Goal: Task Accomplishment & Management: Manage account settings

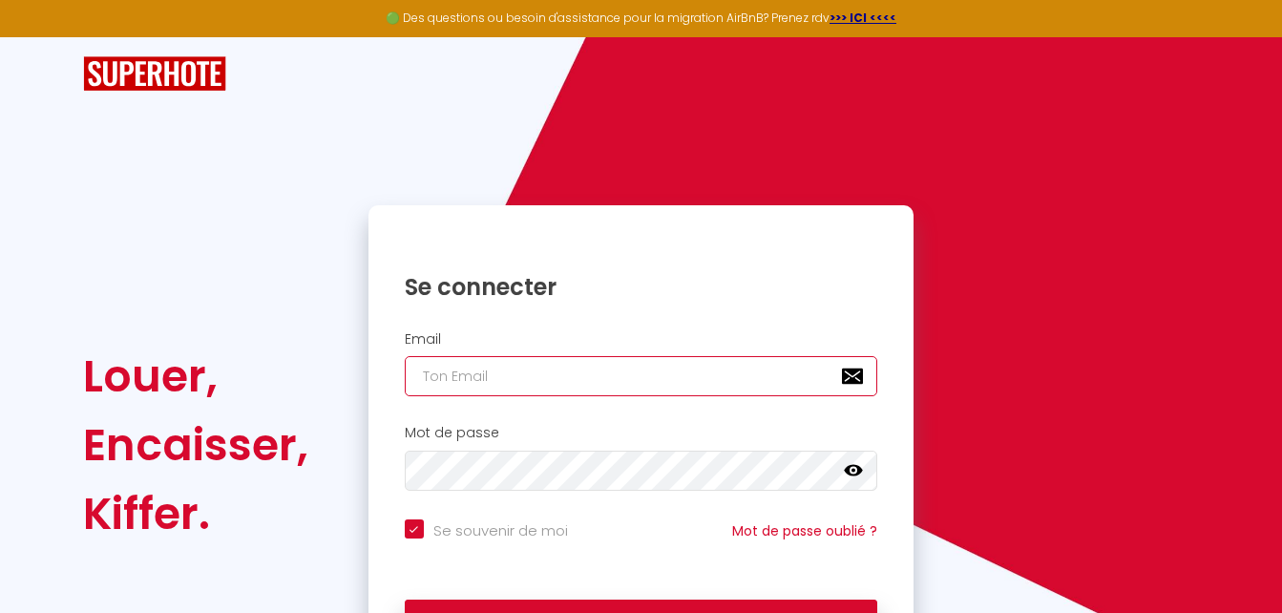
checkbox input "true"
click at [487, 380] on input "email" at bounding box center [641, 376] width 473 height 40
click at [494, 378] on input "email" at bounding box center [641, 376] width 473 height 40
type input "h"
checkbox input "true"
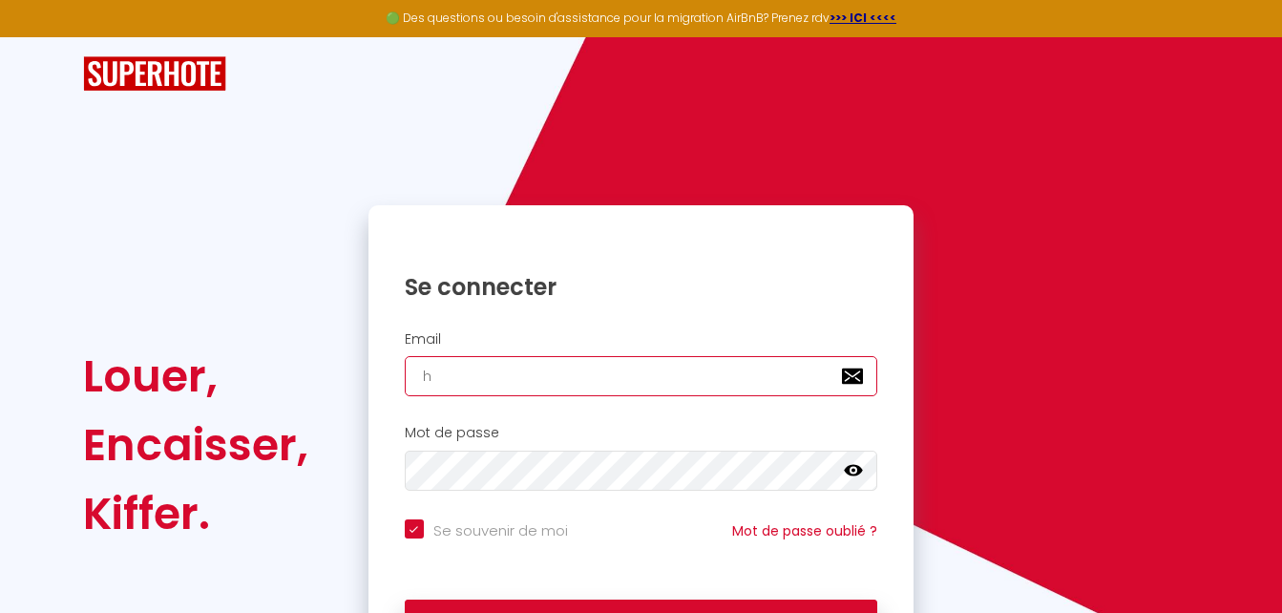
type input "he"
checkbox input "true"
type input "hei"
checkbox input "true"
type input "hein"
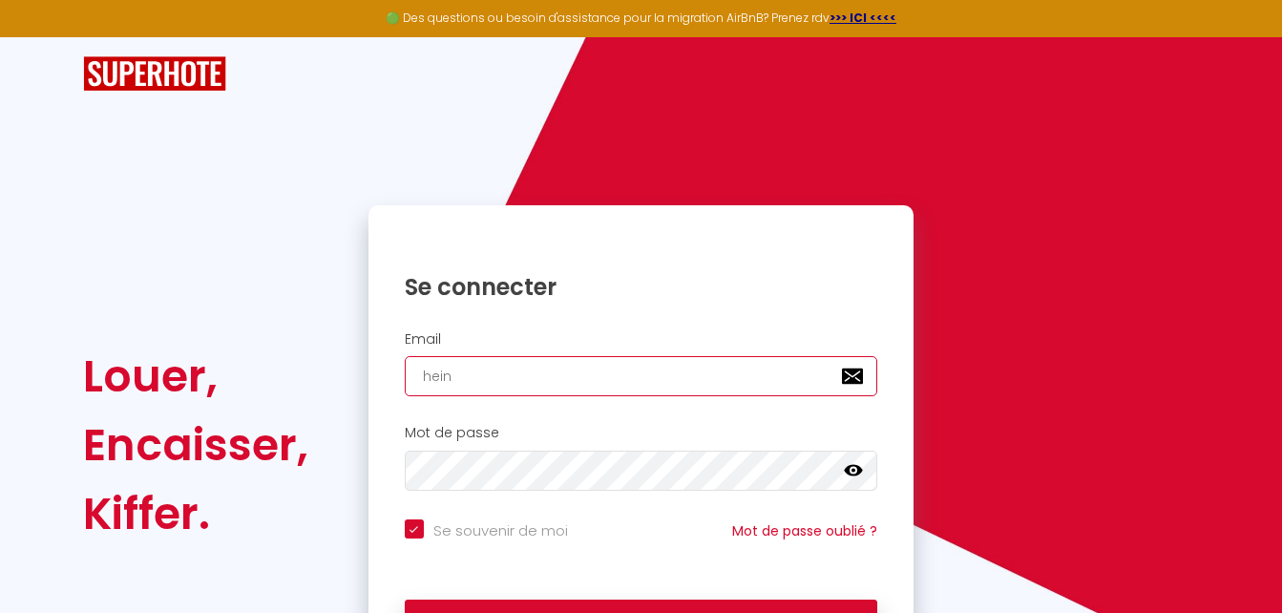
checkbox input "true"
type input "heinu"
checkbox input "true"
type input "heinui"
checkbox input "true"
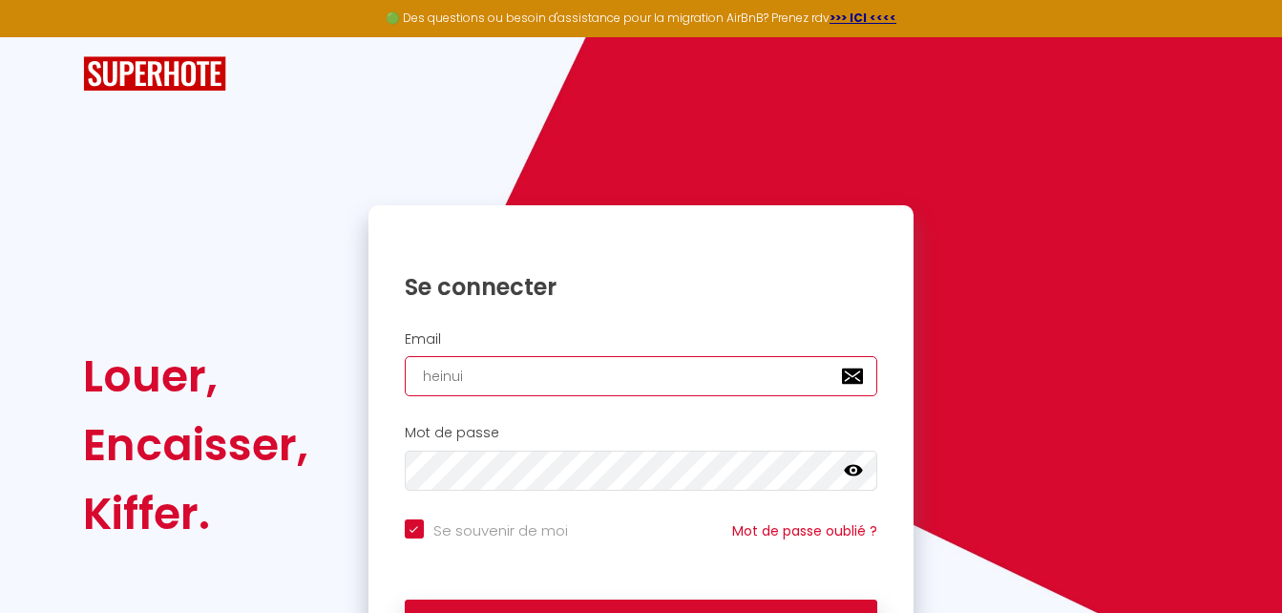
type input "[EMAIL_ADDRESS][DOMAIN_NAME]"
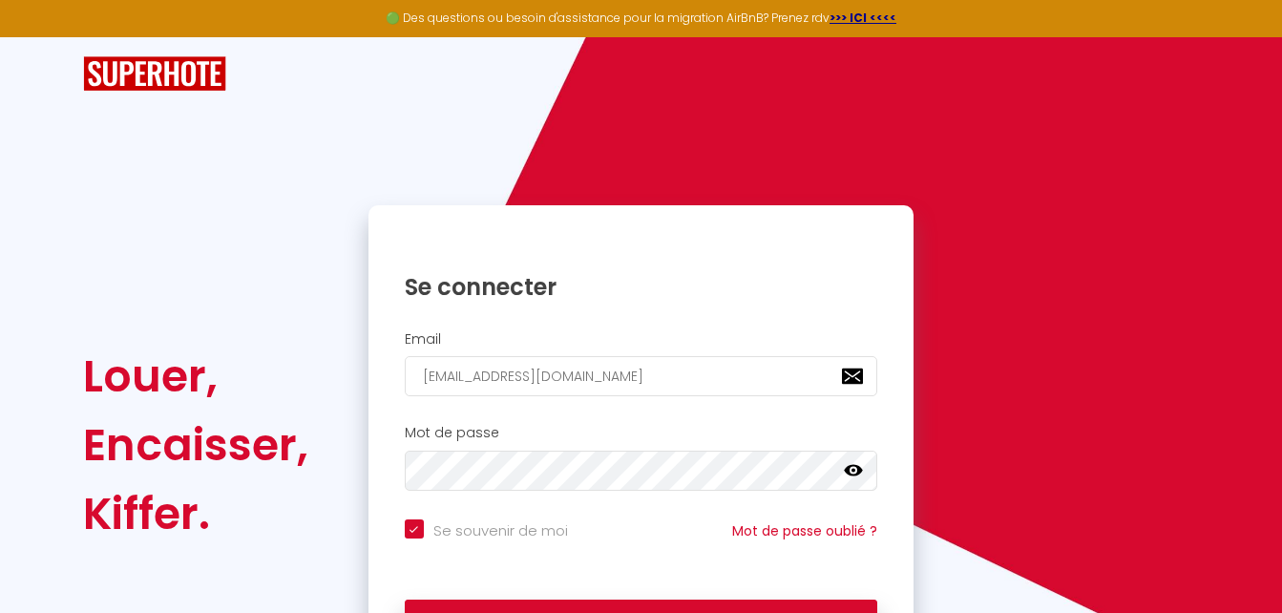
click at [849, 462] on icon at bounding box center [853, 470] width 19 height 19
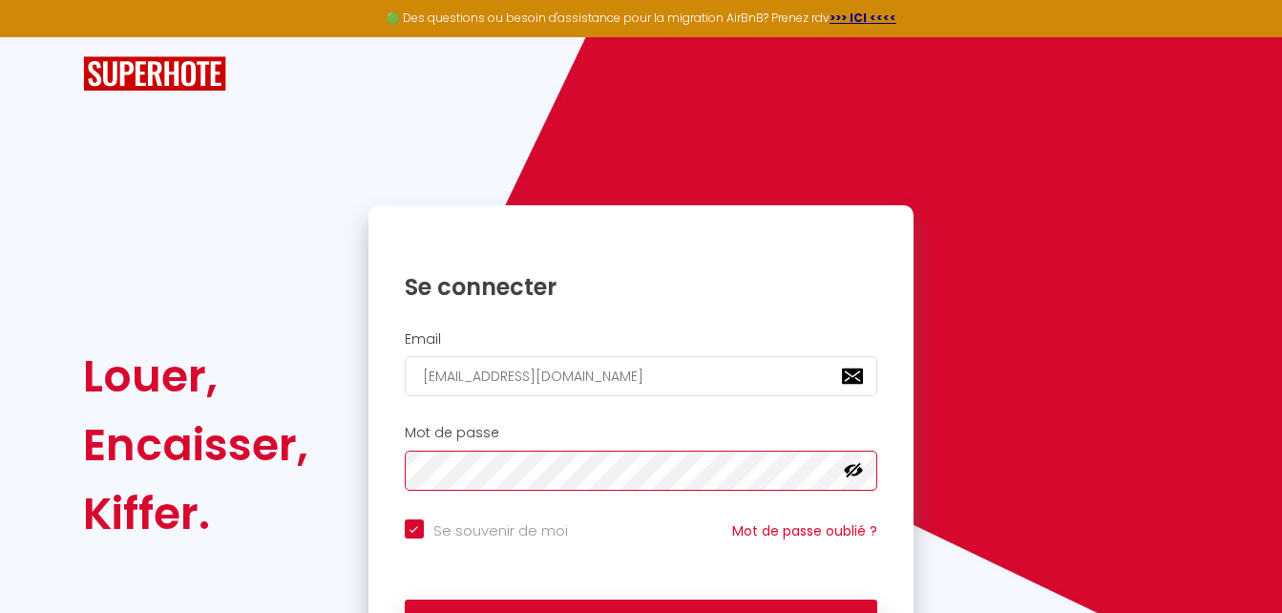
click at [405, 599] on button "Se connecter" at bounding box center [641, 623] width 473 height 48
checkbox input "true"
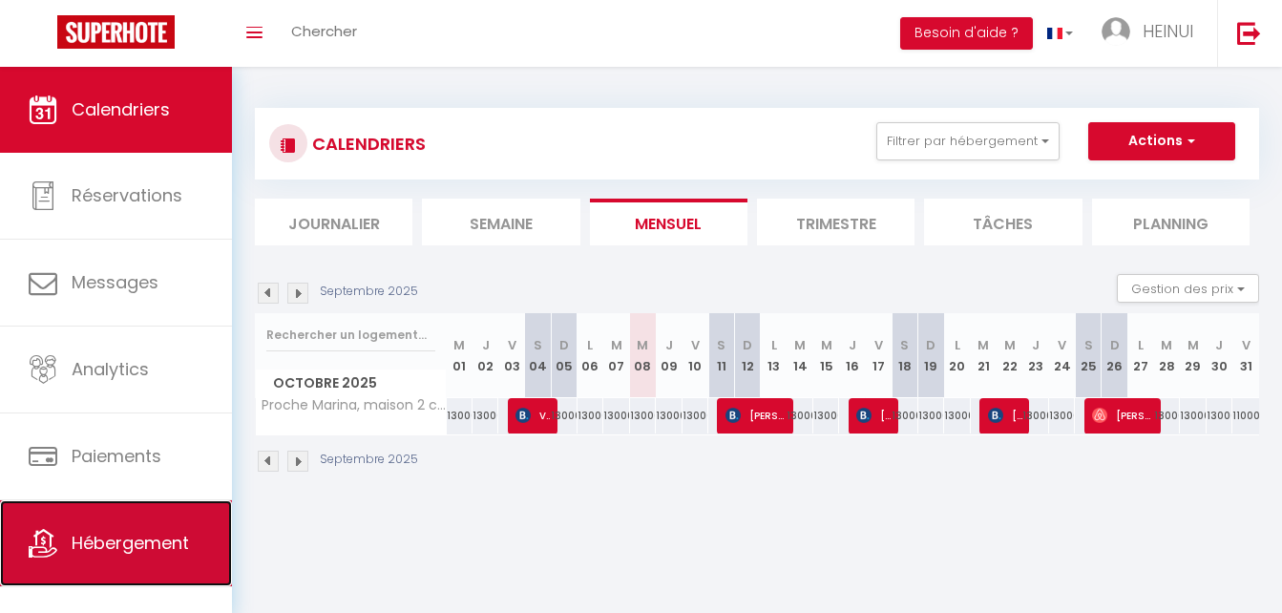
click at [152, 534] on span "Hébergement" at bounding box center [130, 543] width 117 height 24
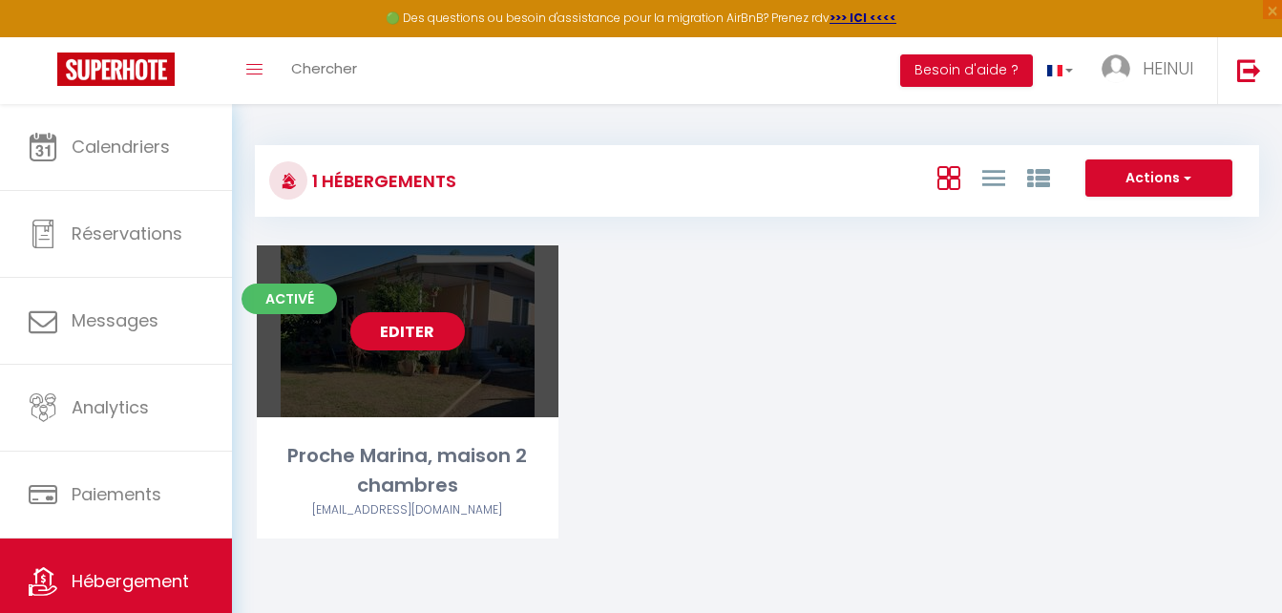
click at [387, 332] on link "Editer" at bounding box center [407, 331] width 115 height 38
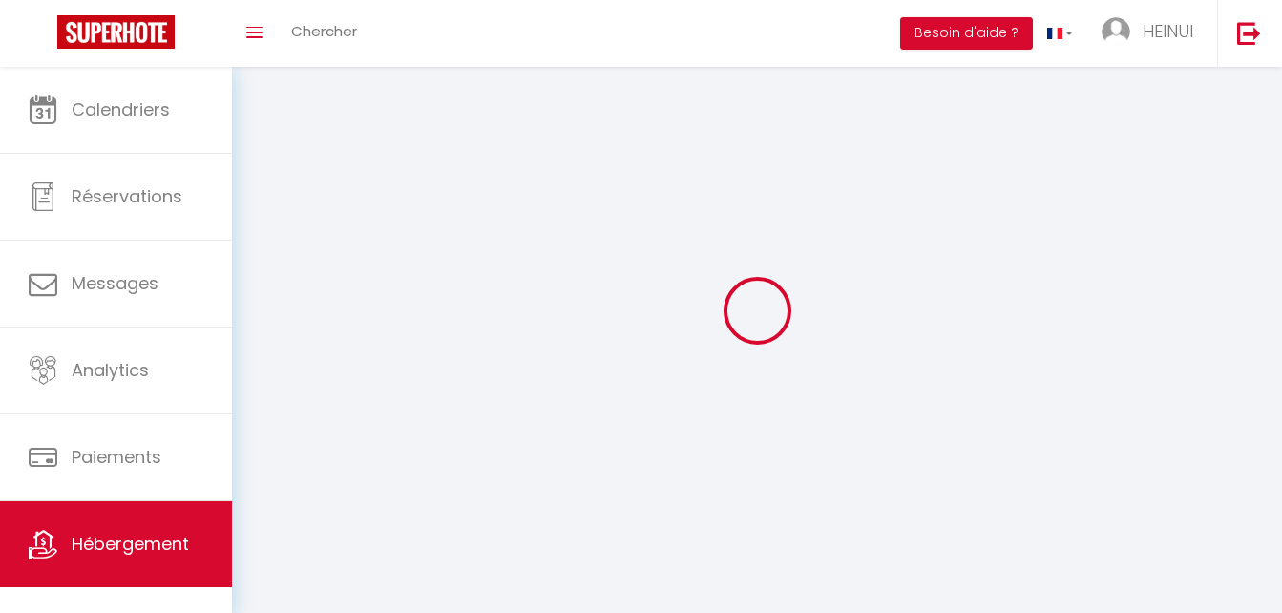
select select
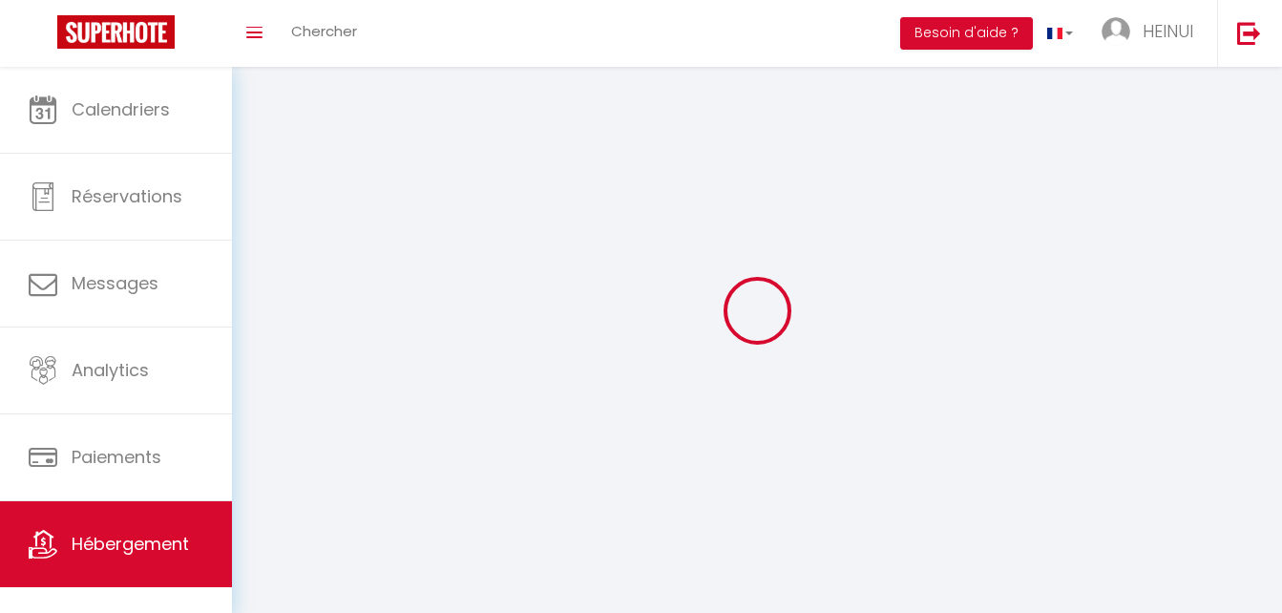
select select
checkbox input "false"
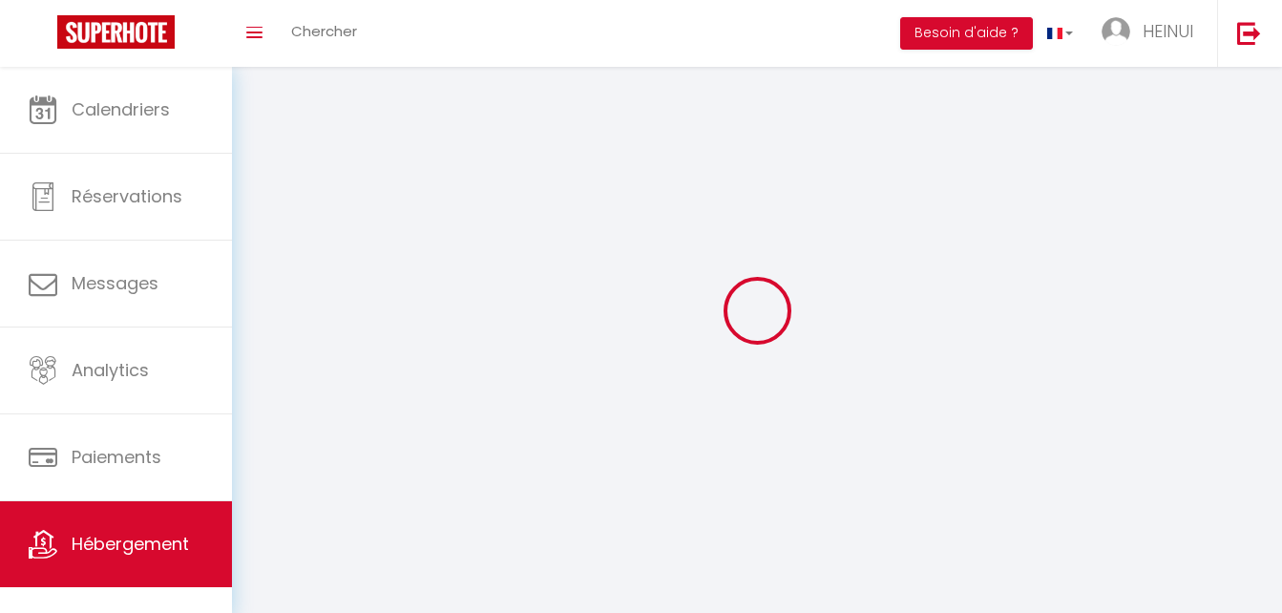
select select
select select "28"
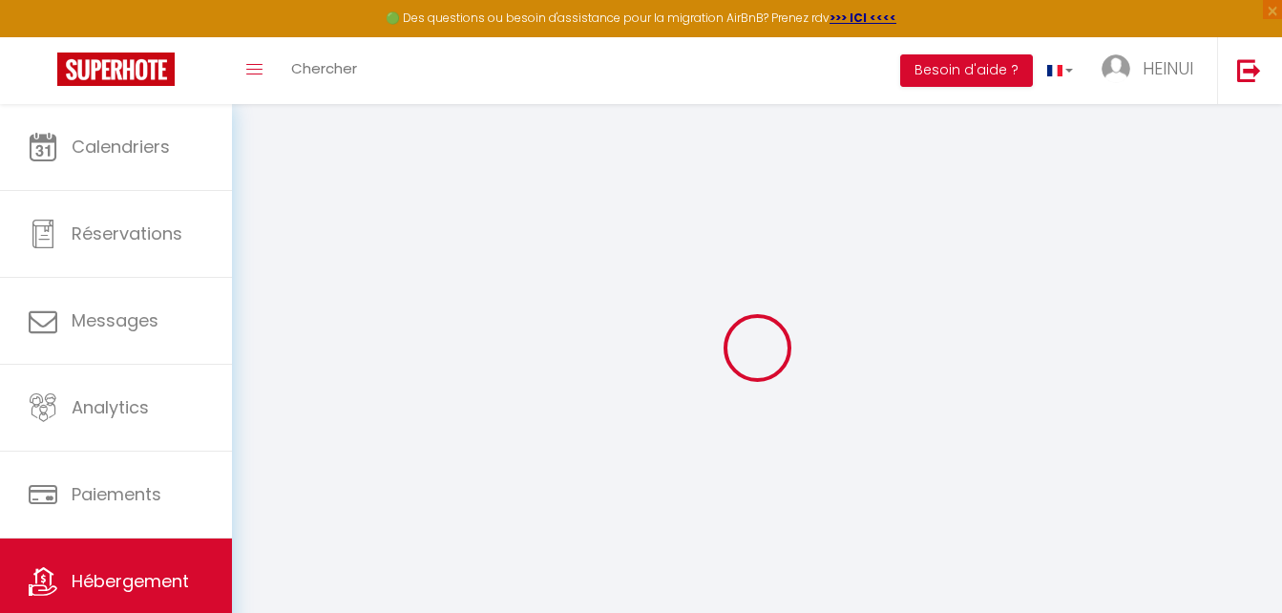
select select
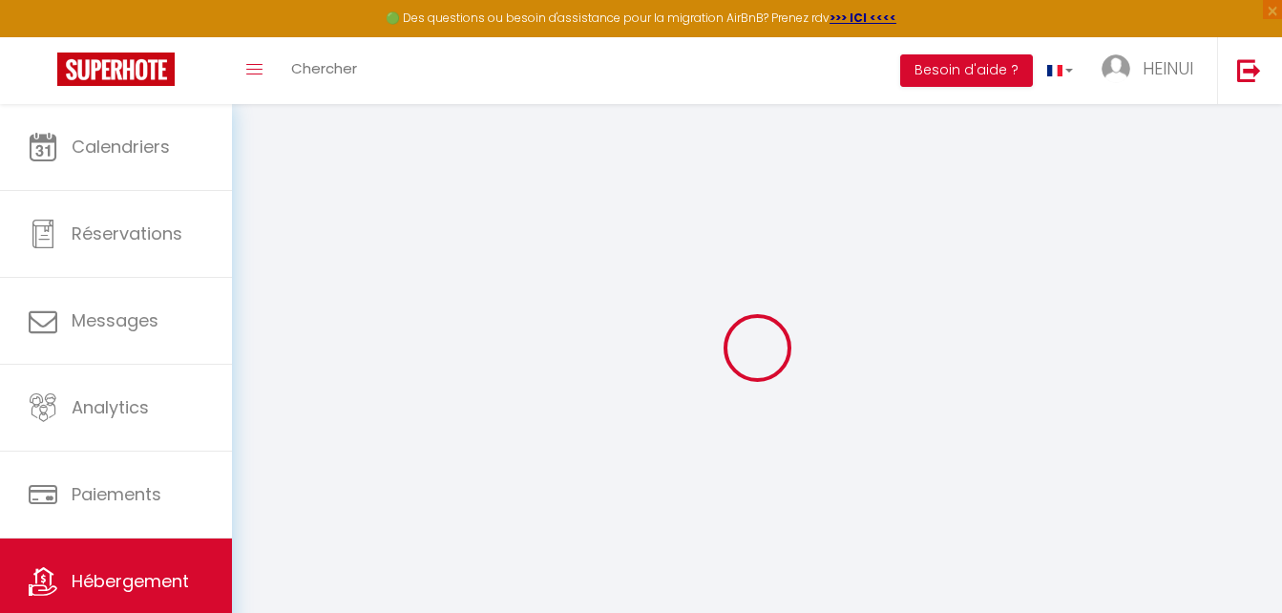
select select
checkbox input "false"
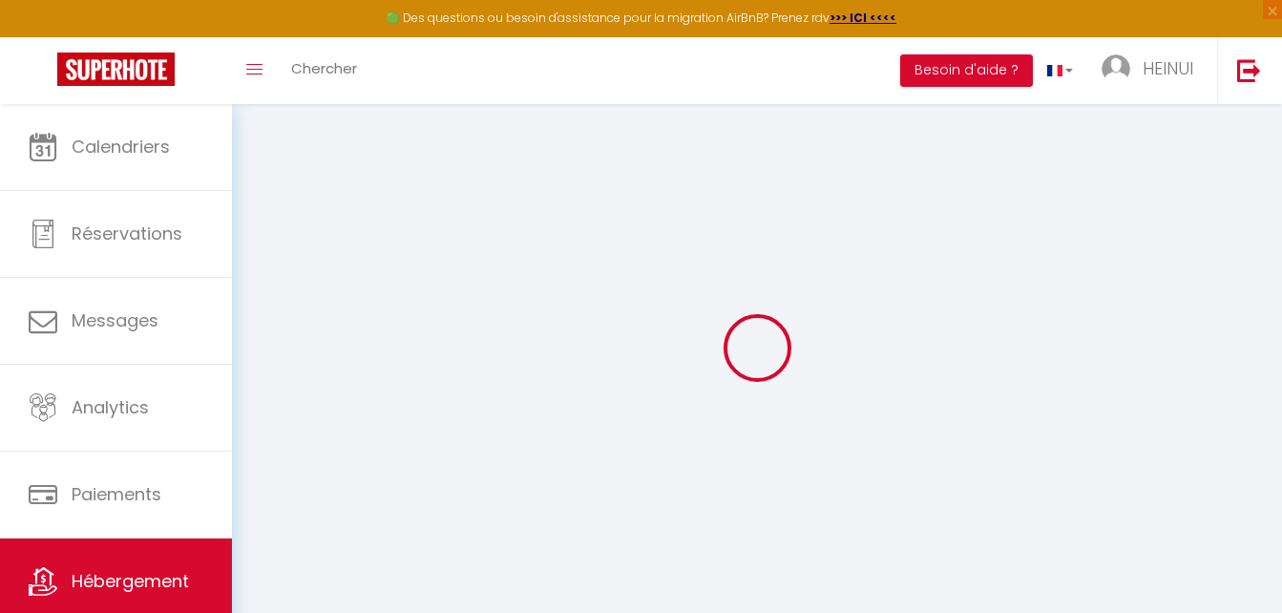
select select
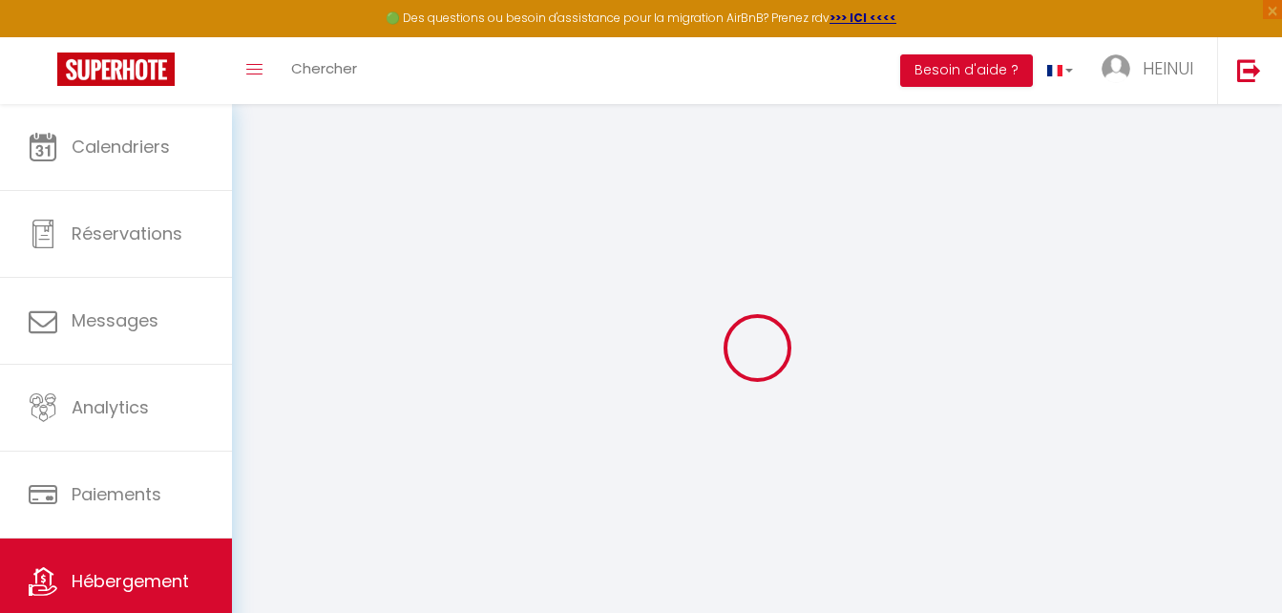
select select
checkbox input "false"
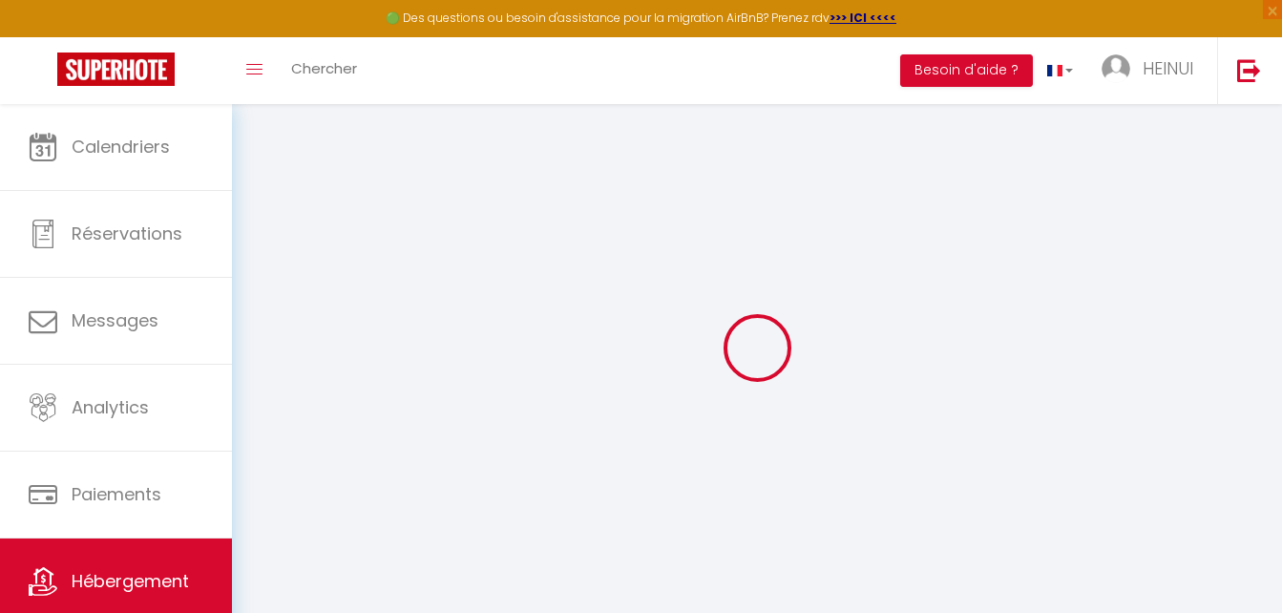
checkbox input "false"
select select
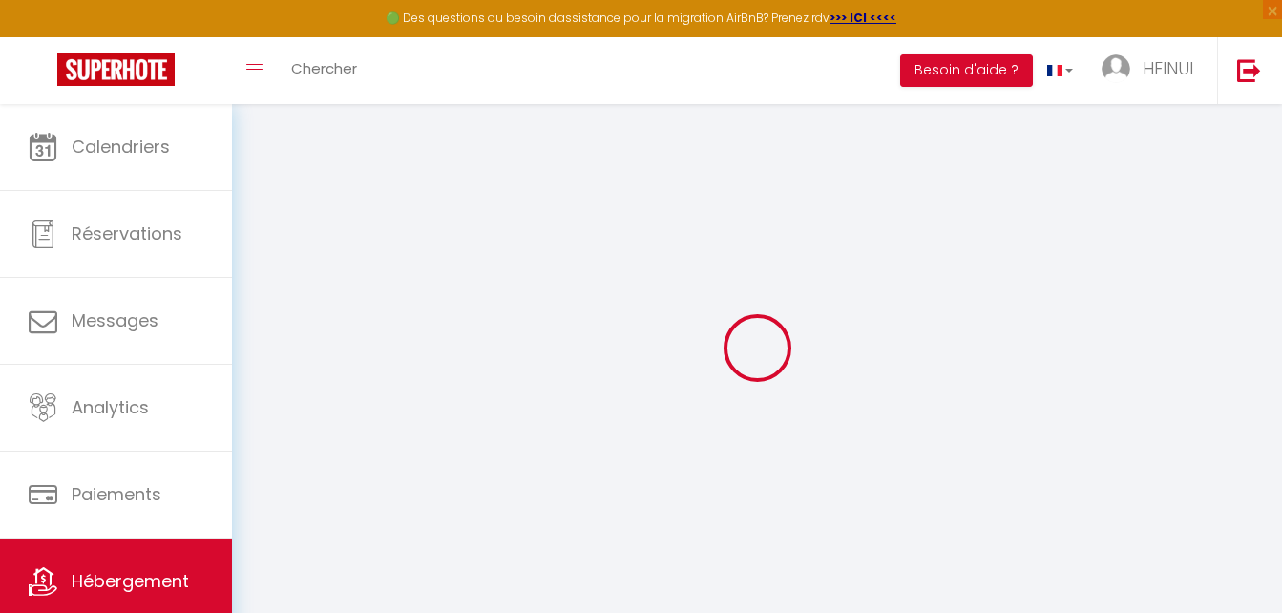
select select
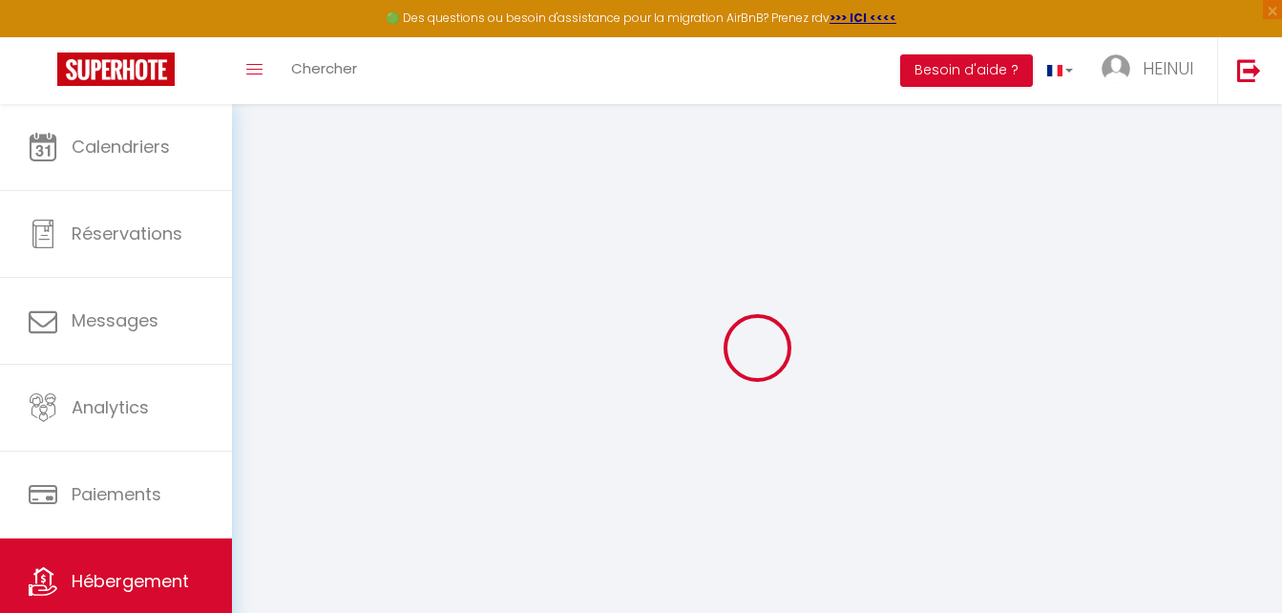
checkbox input "false"
select select
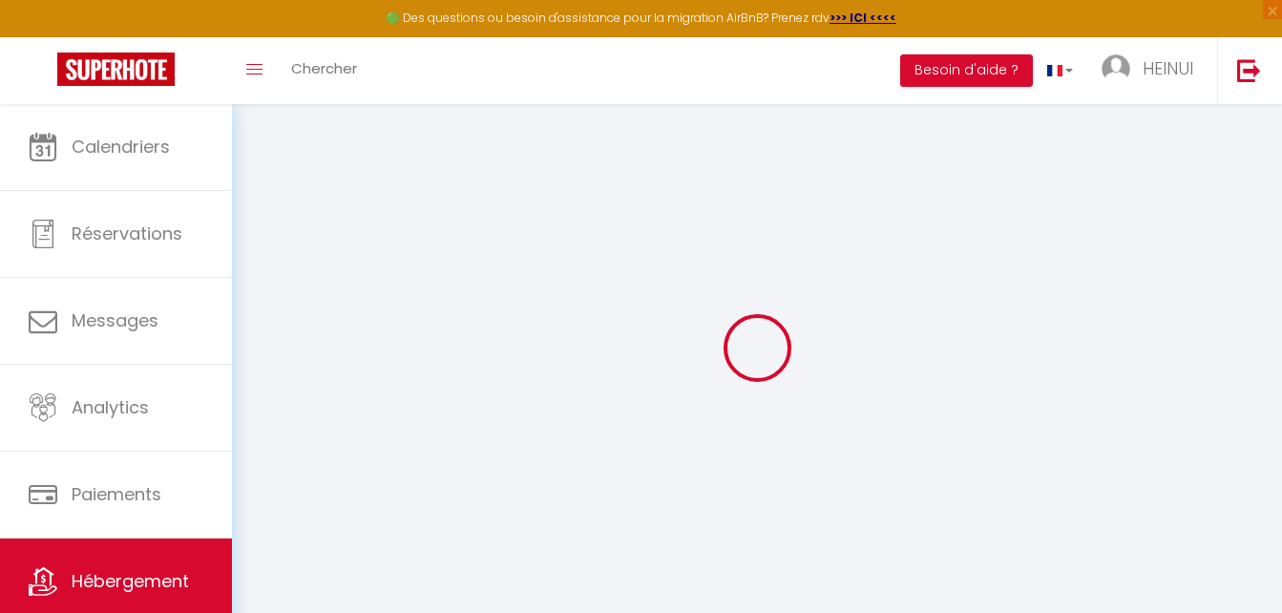
select select
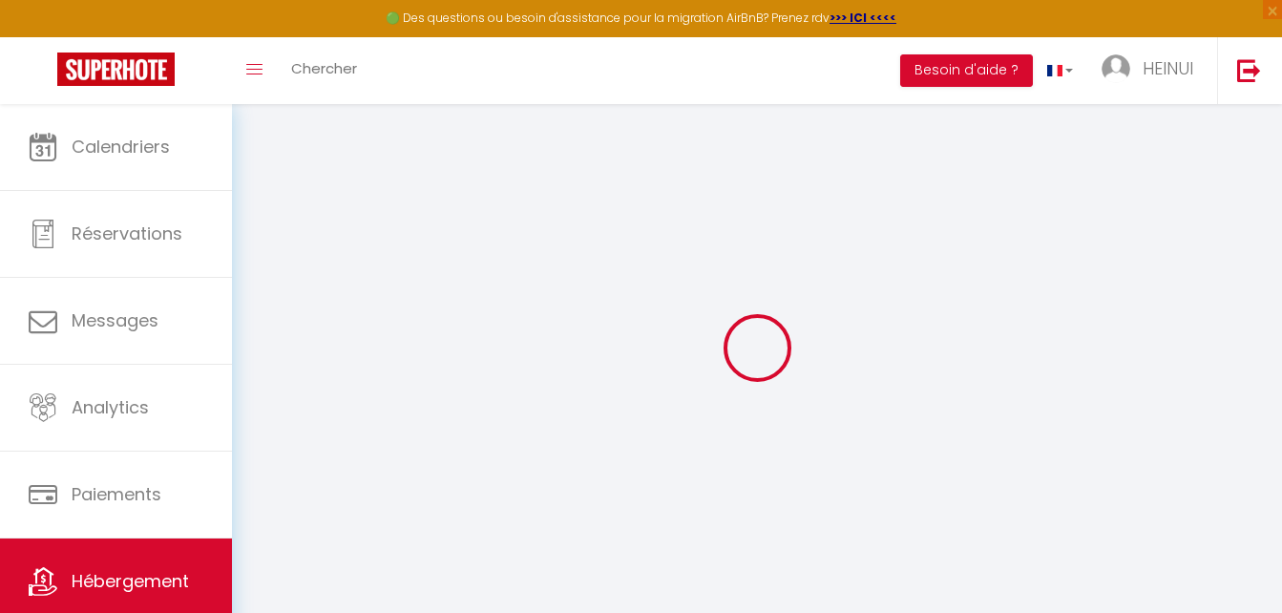
select select
checkbox input "false"
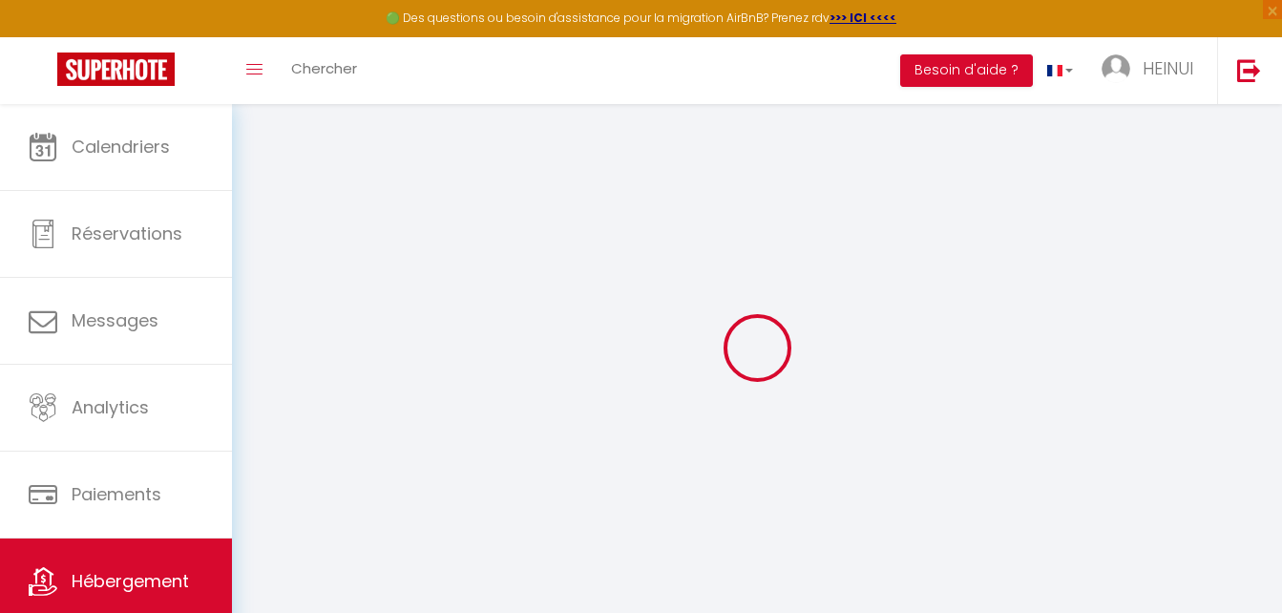
checkbox input "false"
select select
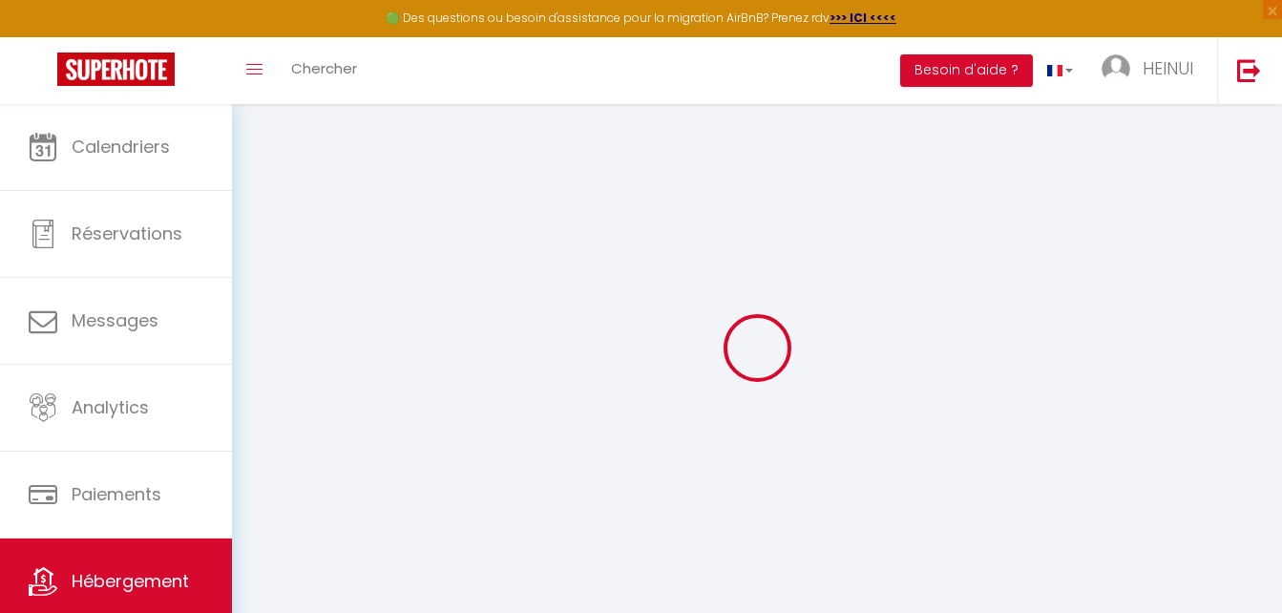
select select
checkbox input "false"
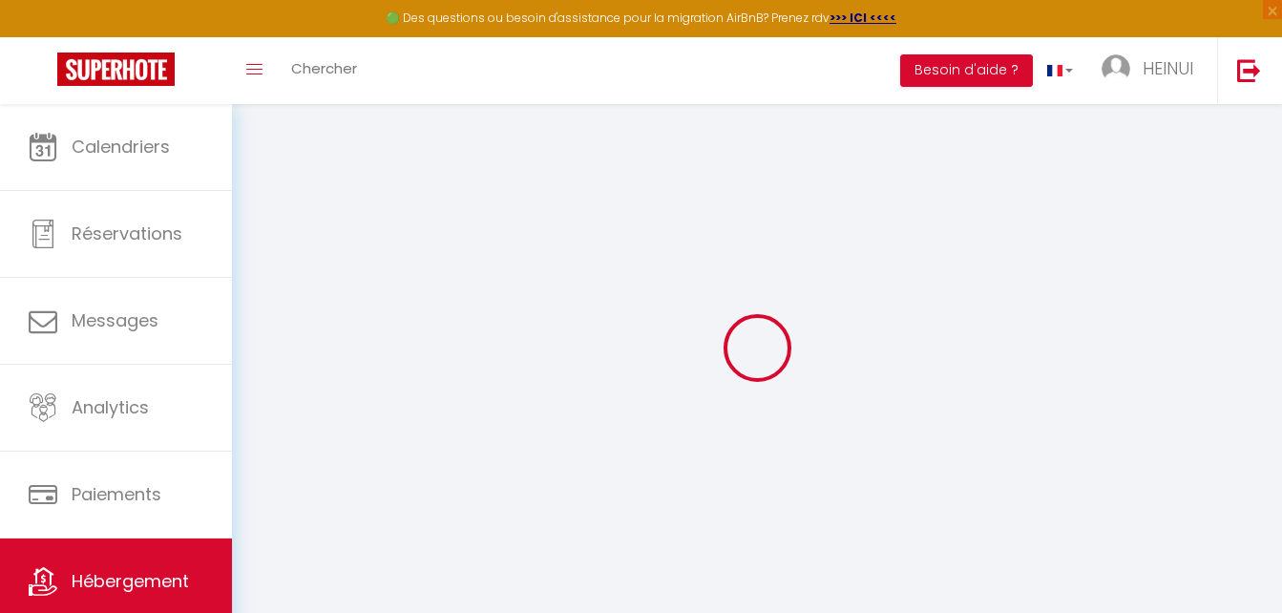
checkbox input "false"
select select
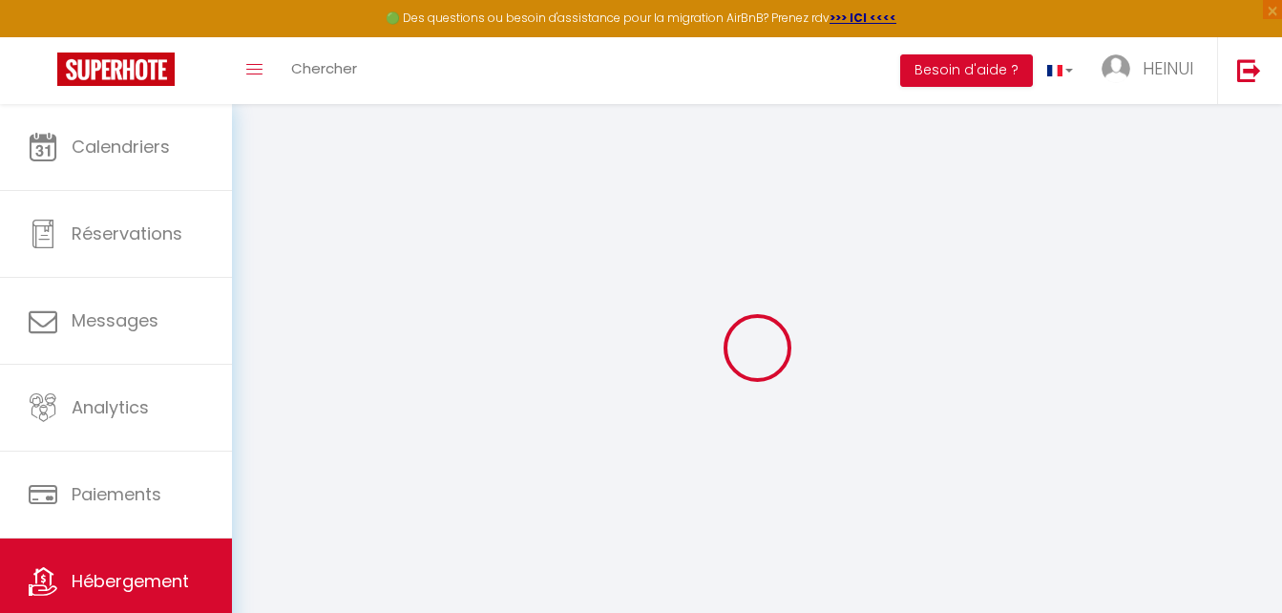
type input "Proche Marina, maison 2 chambres"
type input "HEINUI"
type input "ROMAND-PIQUANT"
type input "PUNAAUIA PK8.3 COTE MONTAGNE"
type input "98718"
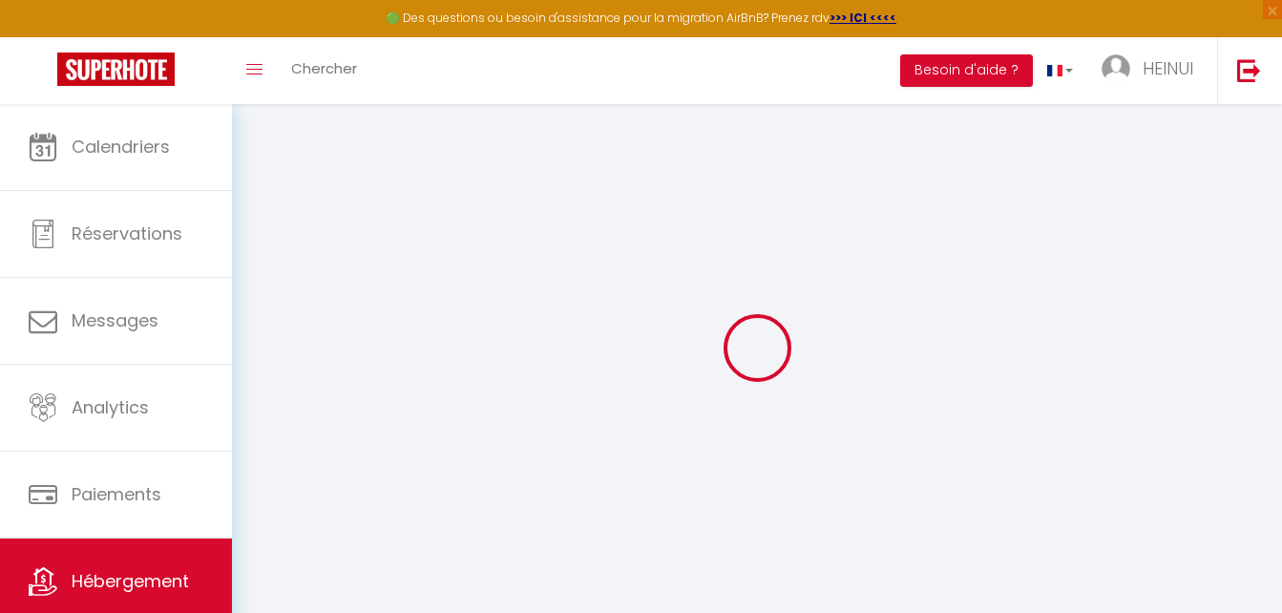
type input "PUNAAUIA"
select select "houses"
select select "2"
type input "13000"
type input "5000"
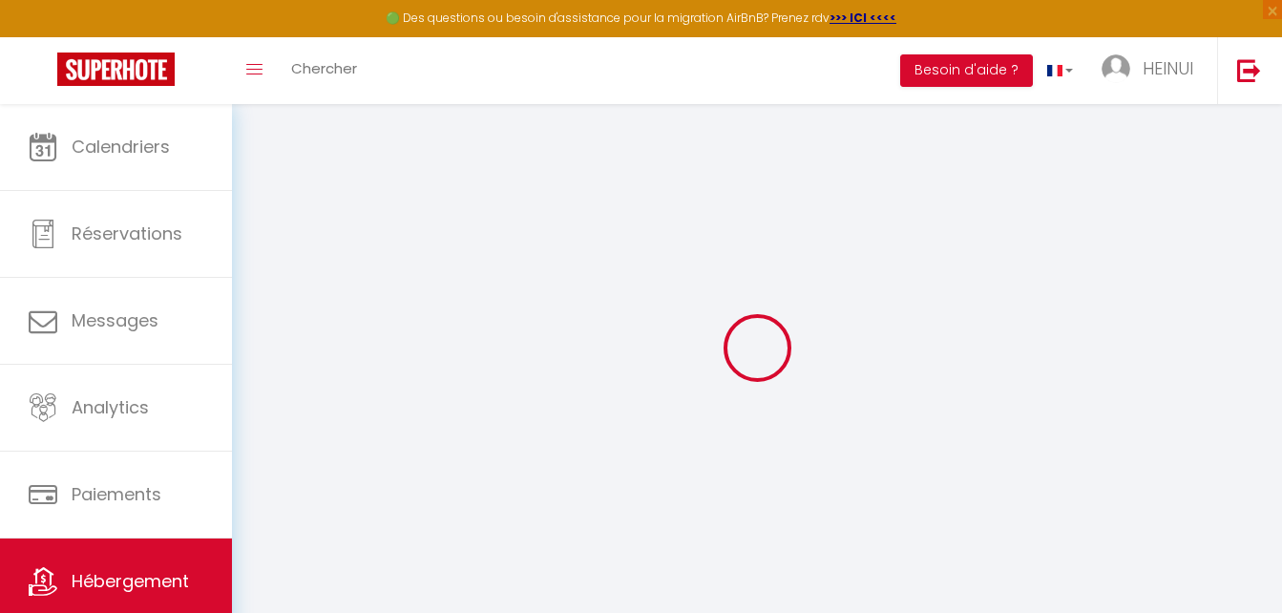
type input "60.00"
select select
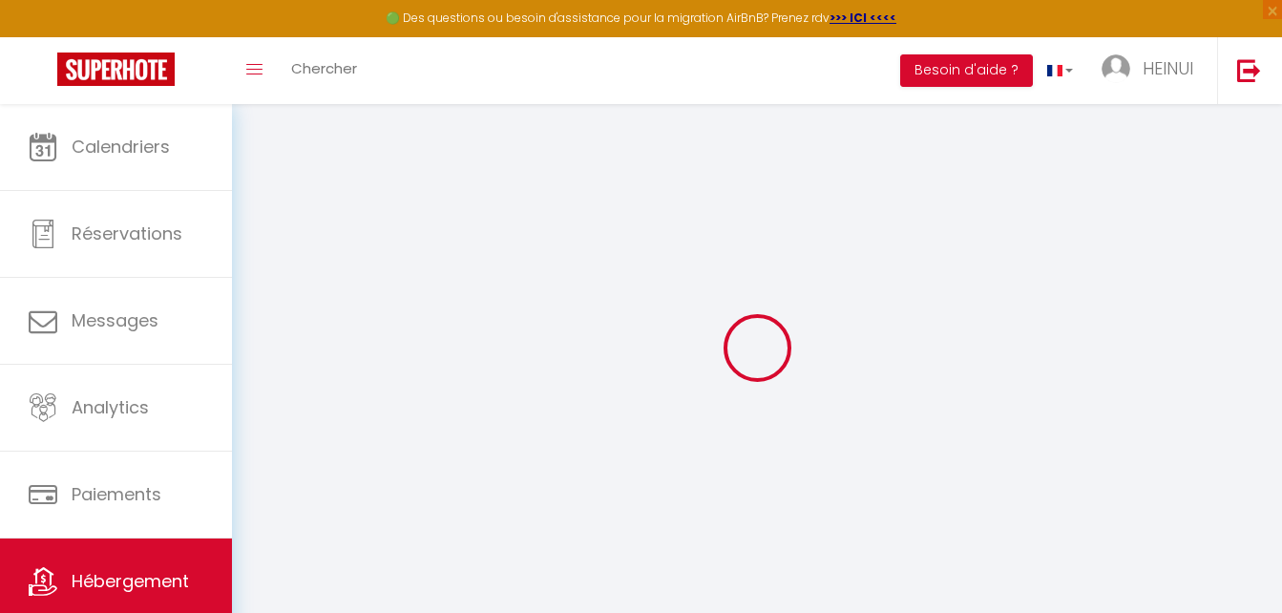
select select
type input "N°4 SERVITUDE TEARAOFAI"
type input "98718"
type input "Puna'auia"
select select "77"
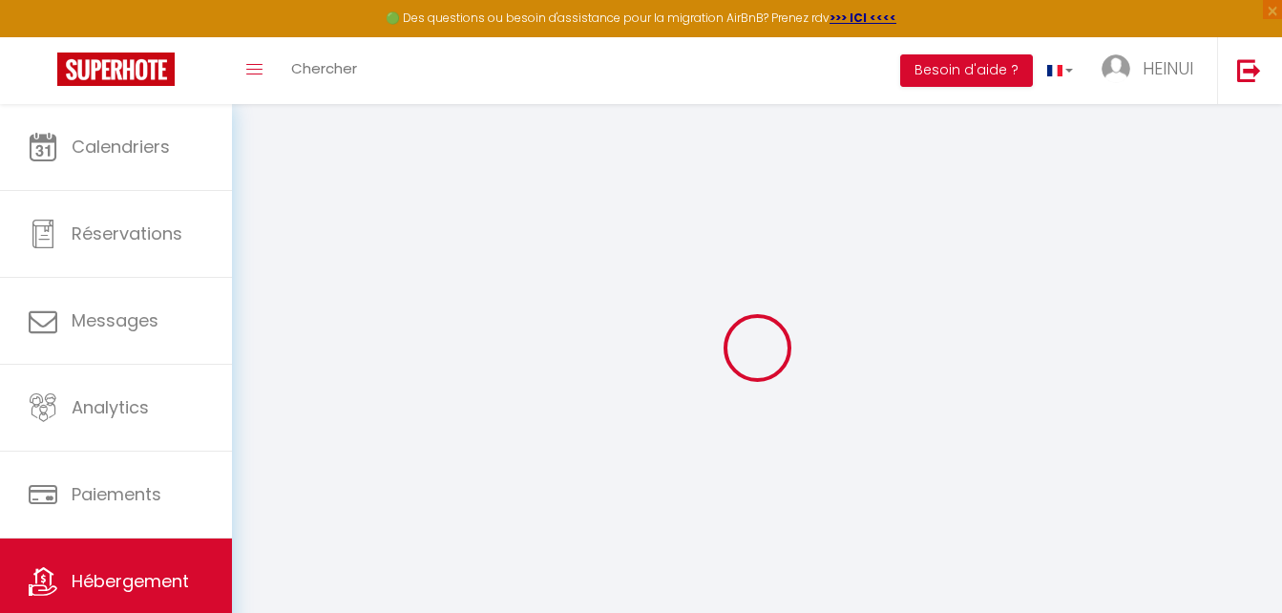
type input "[EMAIL_ADDRESS][DOMAIN_NAME]"
select select
checkbox input "false"
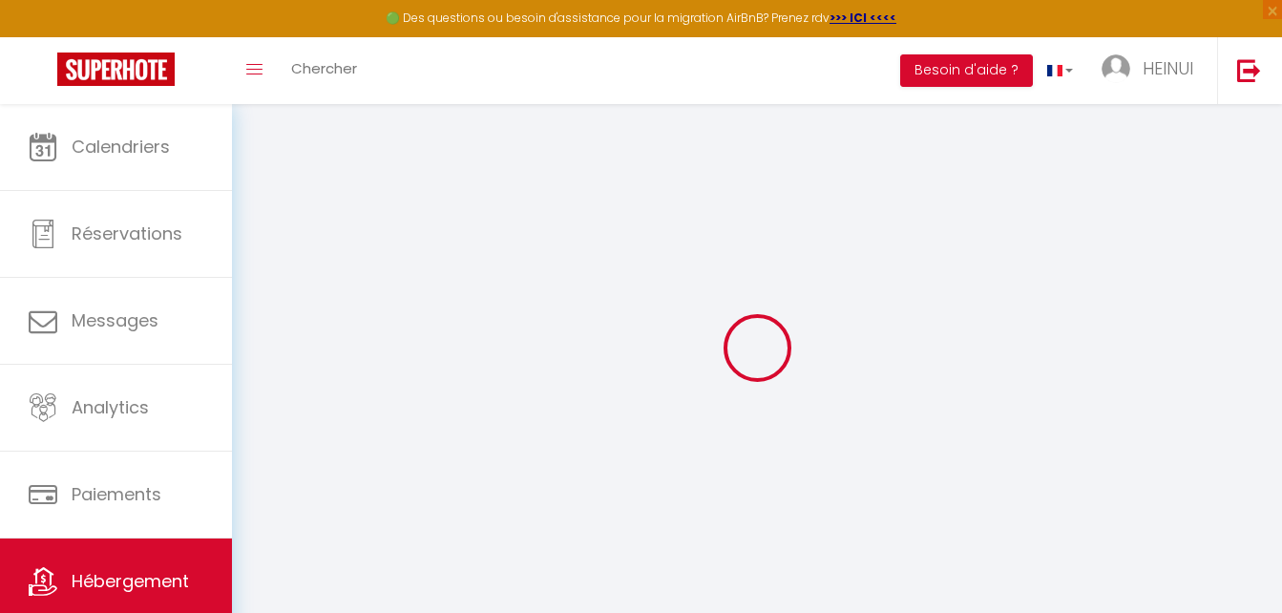
checkbox input "false"
select select "13"
type input "0"
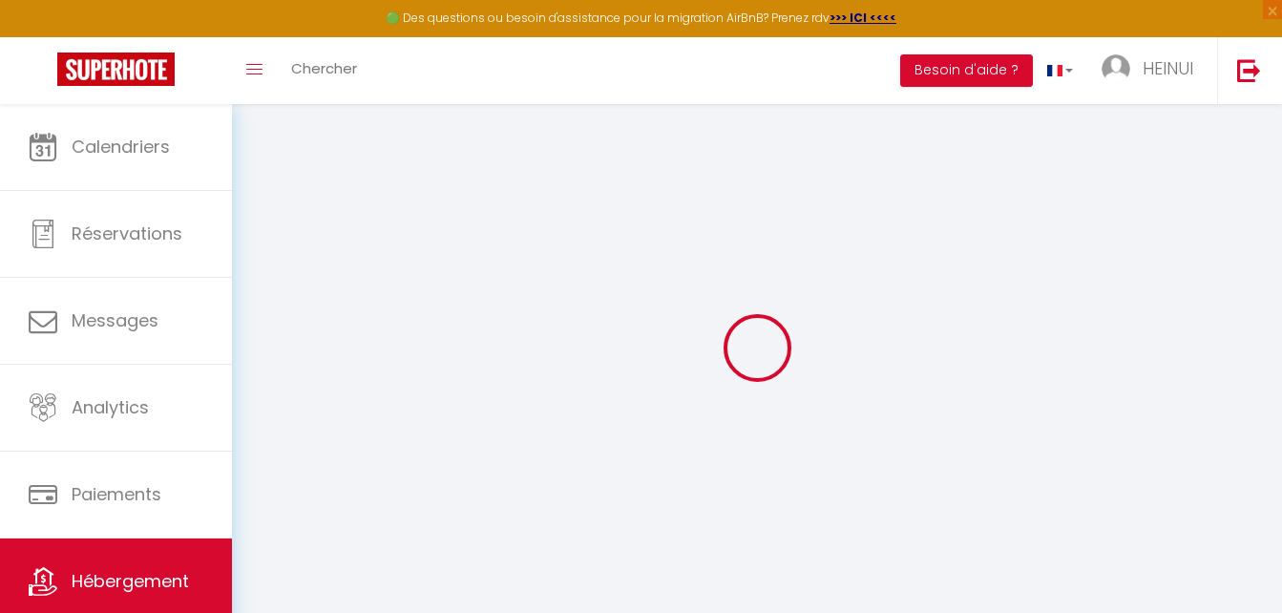
type input "0"
select select "52006"
select select
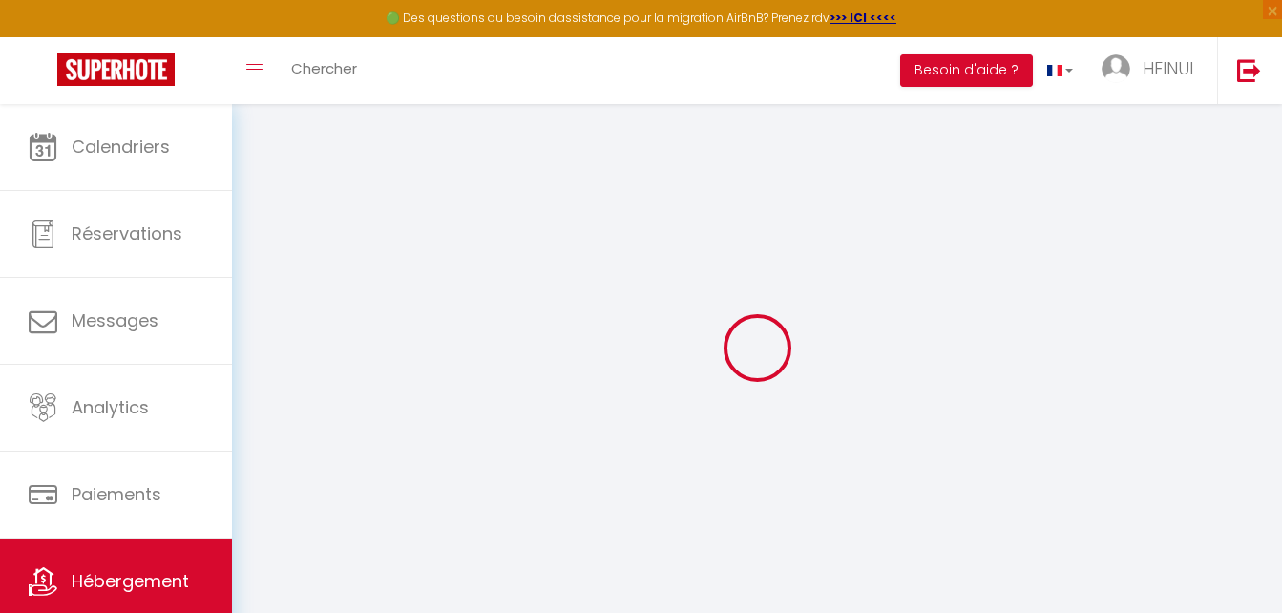
select select
checkbox input "false"
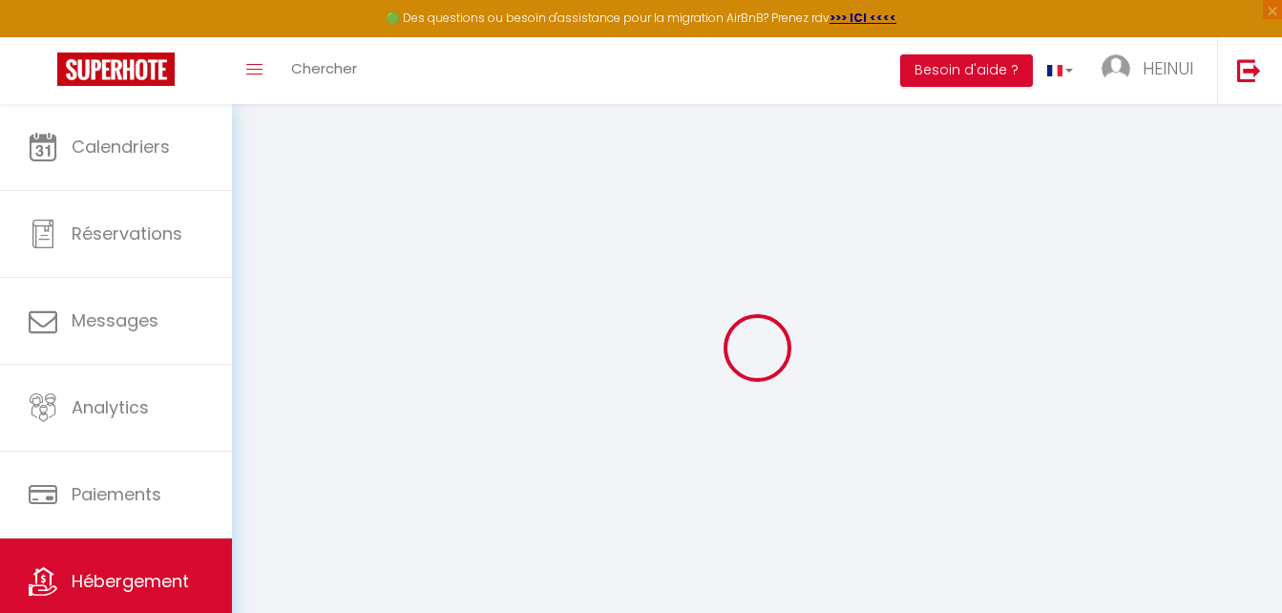
checkbox input "false"
select select
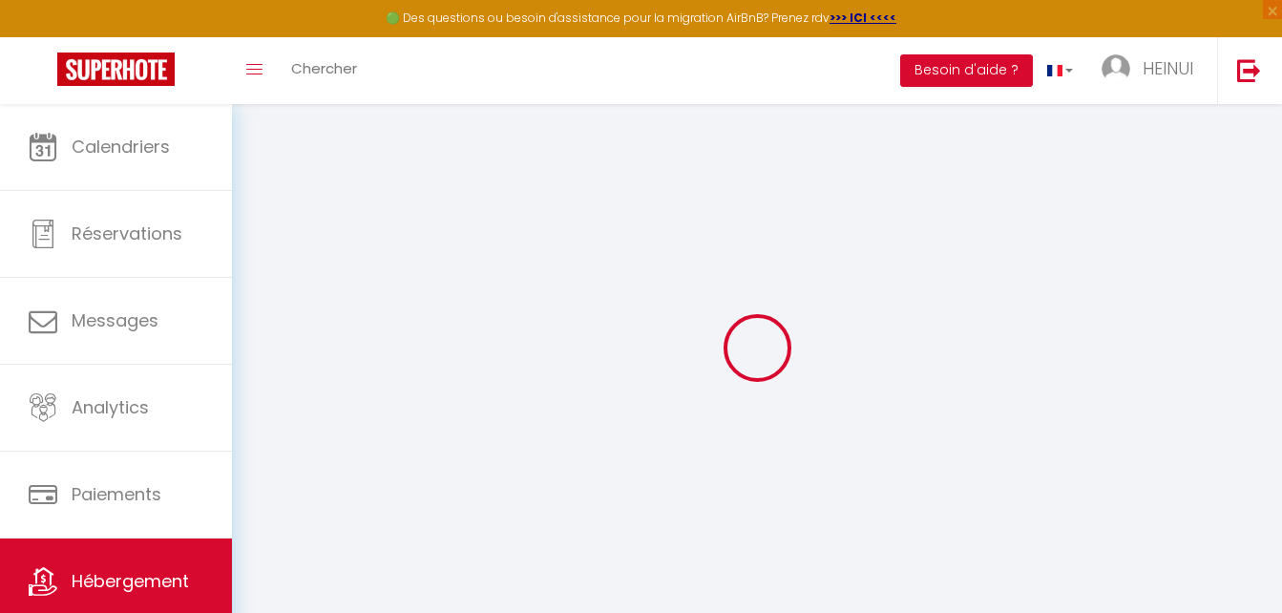
select select
checkbox input "false"
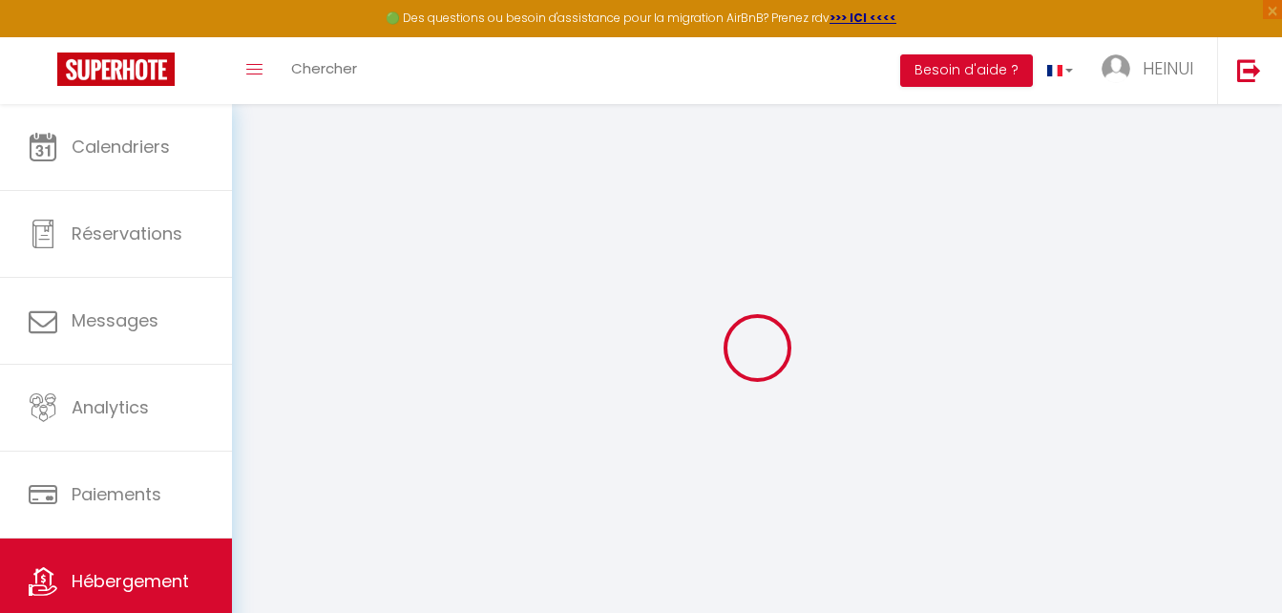
checkbox input "false"
select select
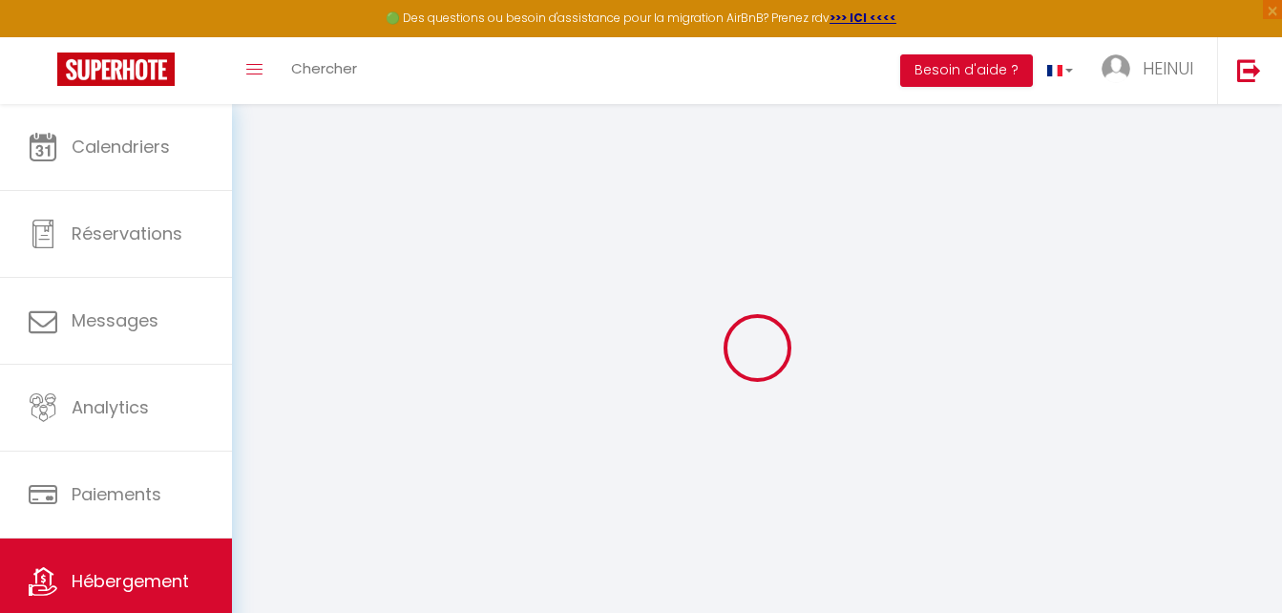
select select
checkbox input "false"
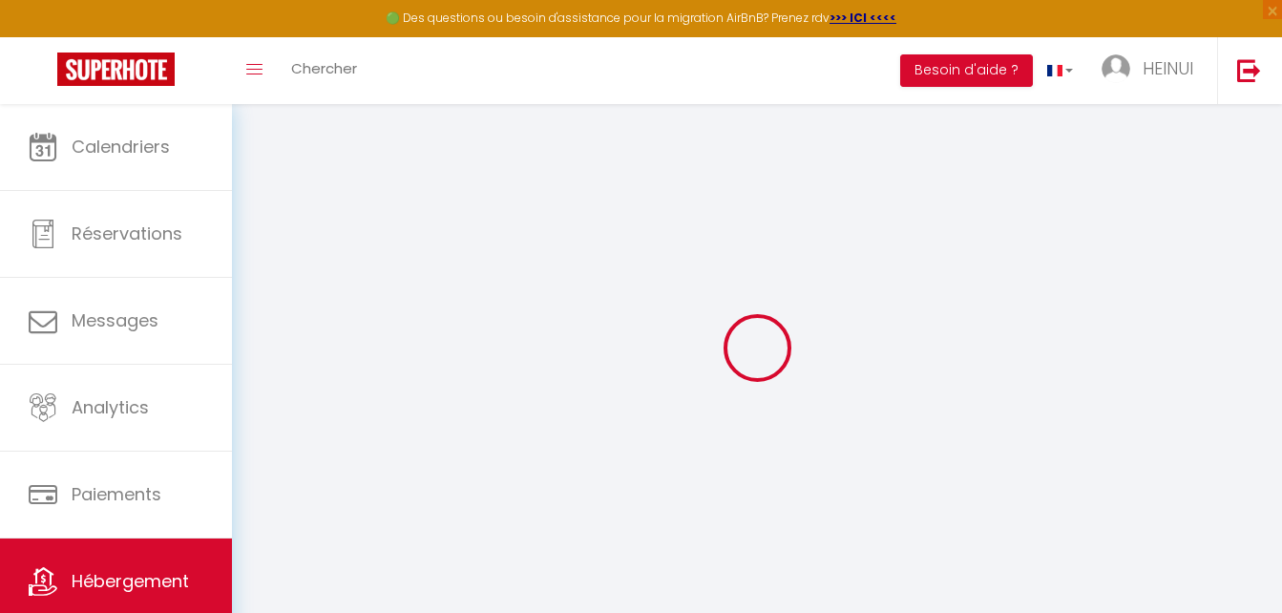
checkbox input "false"
select select
checkbox input "false"
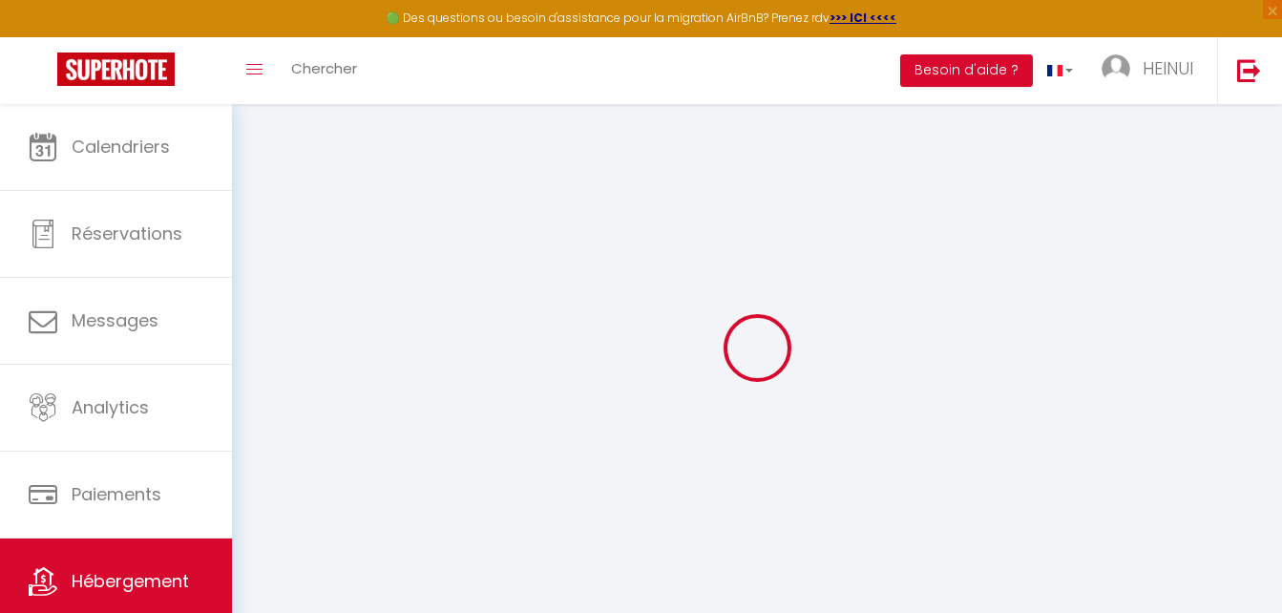
checkbox input "false"
select select "14:00"
select select "23:45"
select select "10:00"
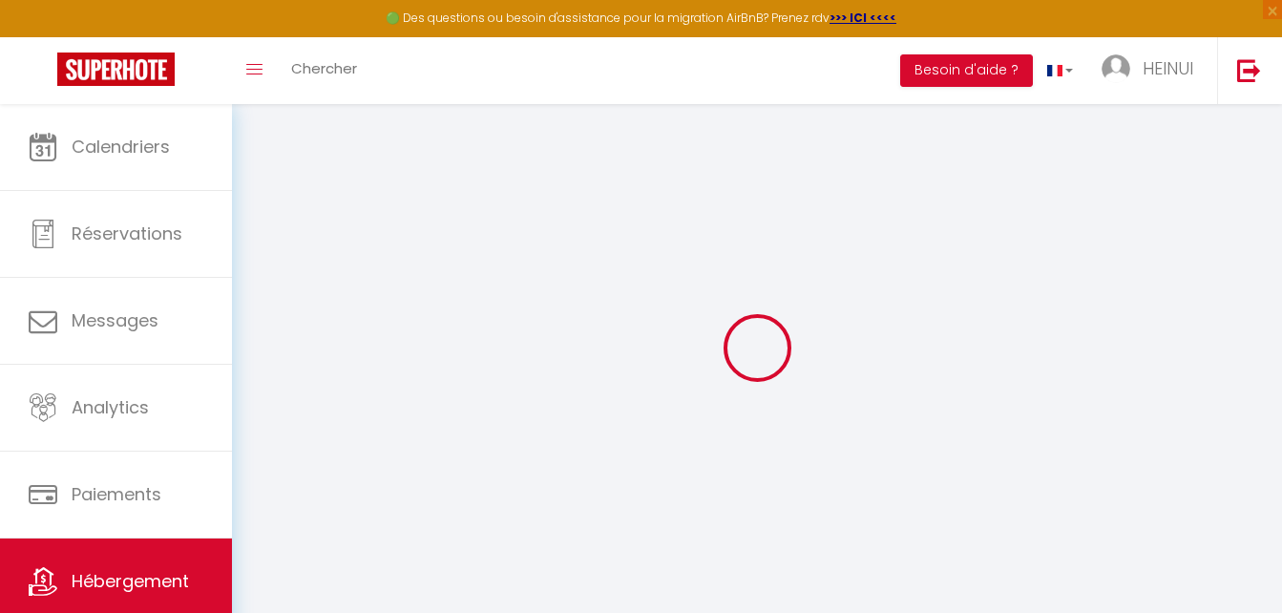
select select "30"
select select "120"
select select
checkbox input "false"
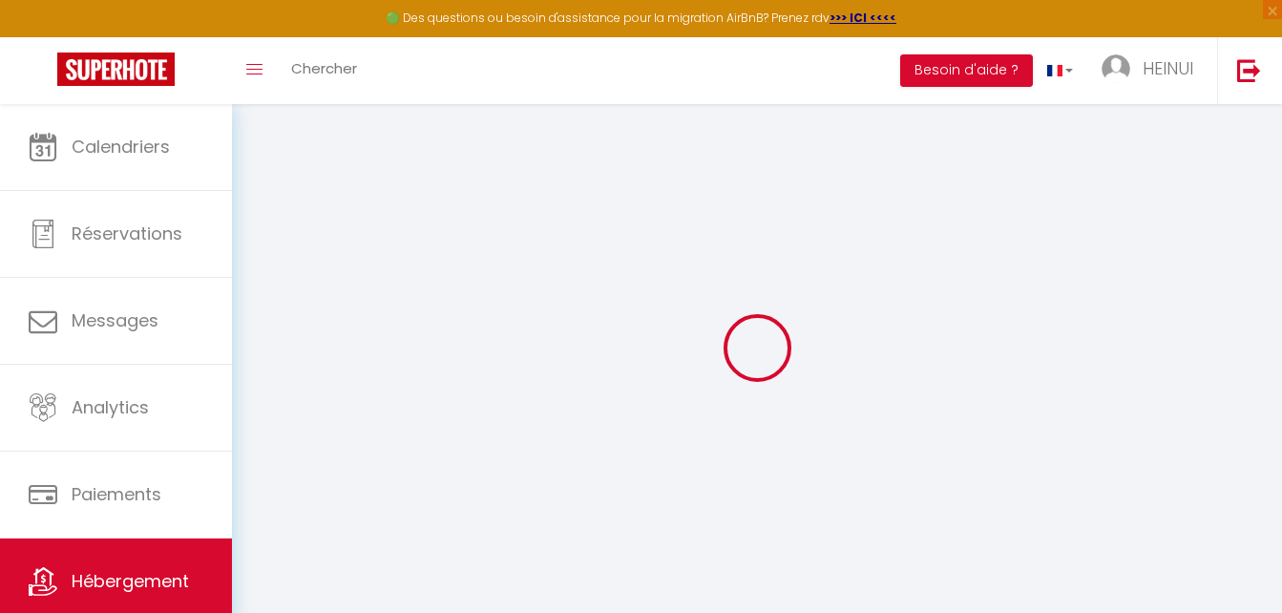
checkbox input "false"
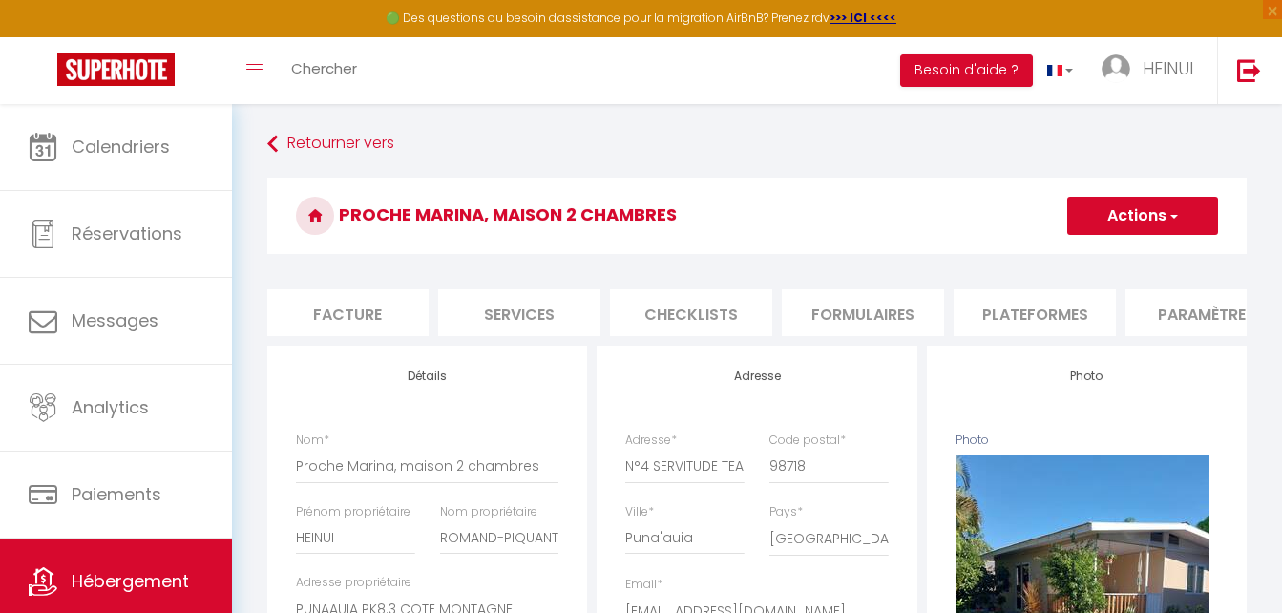
scroll to position [0, 382]
click at [1011, 313] on li "Plateformes" at bounding box center [997, 312] width 162 height 47
select select
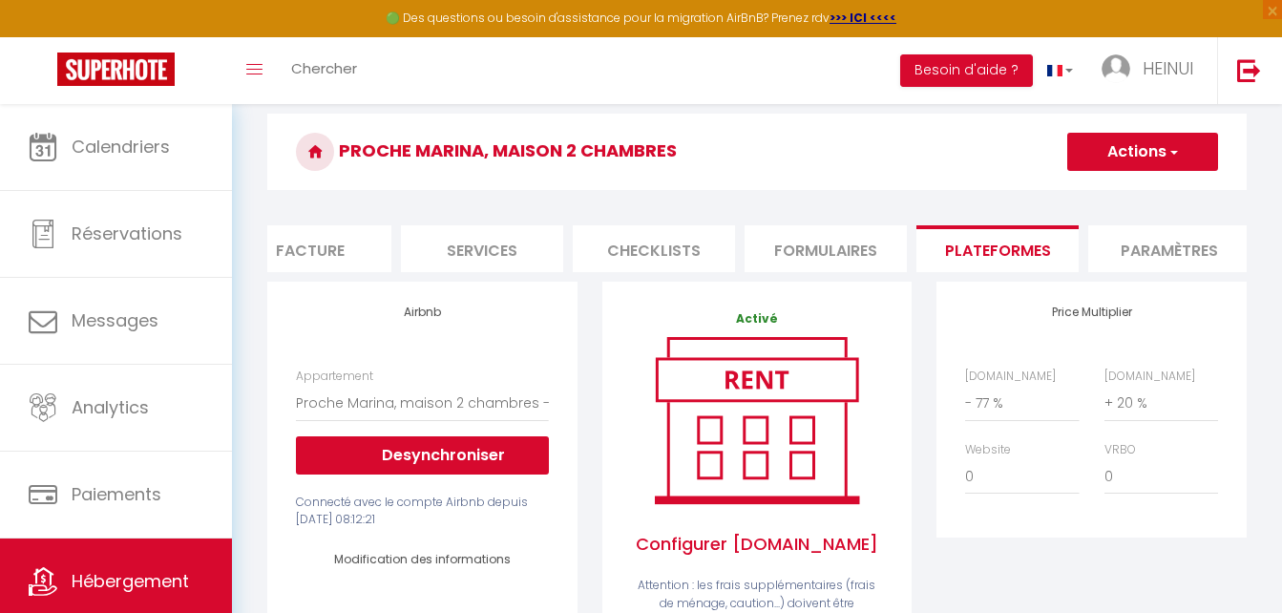
scroll to position [95, 0]
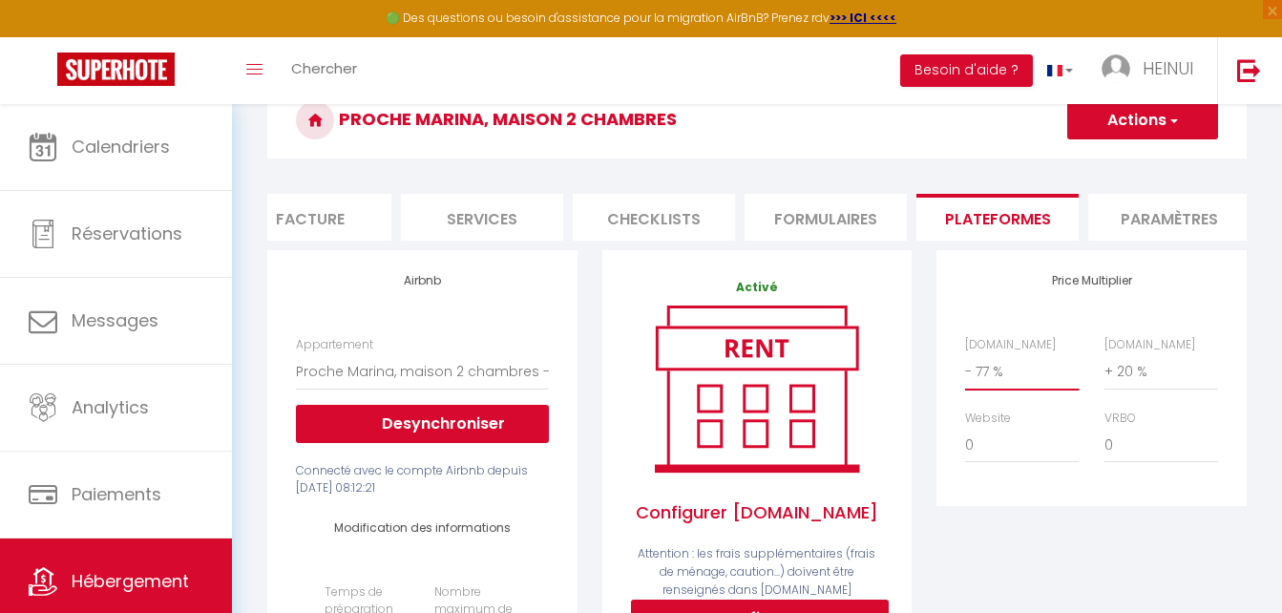
click at [974, 379] on select "0 + 1 % + 2 % + 3 % + 4 % + 5 % + 6 % + 7 % + 8 % + 9 %" at bounding box center [1022, 371] width 114 height 36
select select "- 99 %"
click at [965, 367] on select "0 + 1 % + 2 % + 3 % + 4 % + 5 % + 6 % + 7 % + 8 % + 9 %" at bounding box center [1022, 371] width 114 height 36
select select
click at [1116, 124] on button "Actions" at bounding box center [1142, 120] width 151 height 38
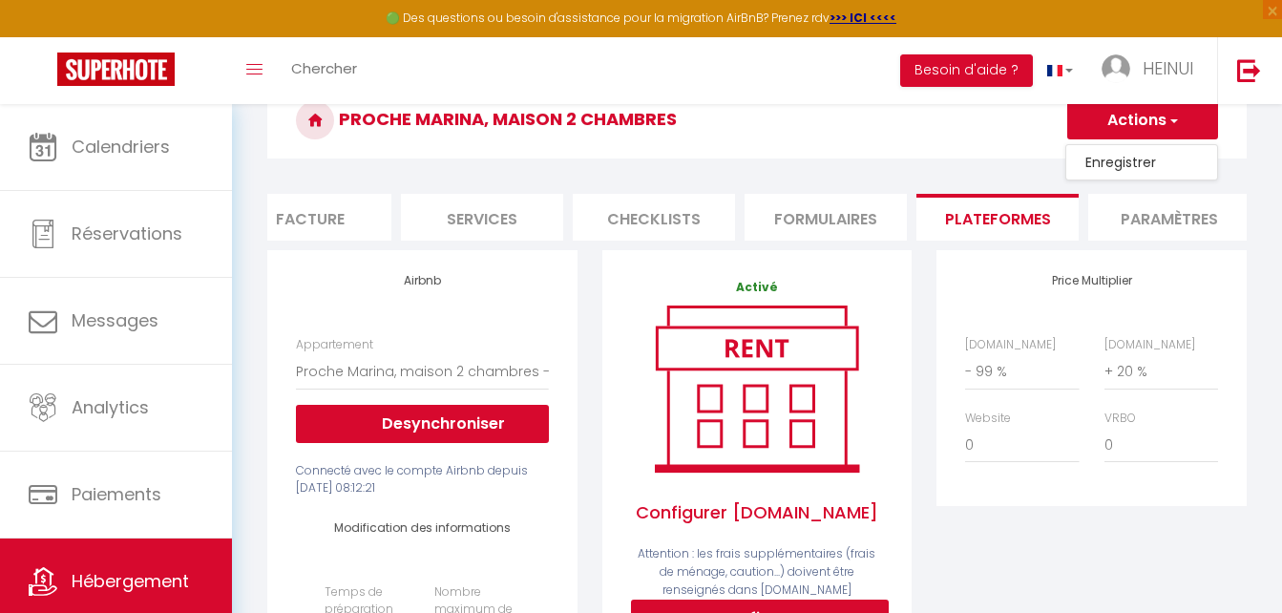
click at [1121, 159] on link "Enregistrer" at bounding box center [1141, 162] width 151 height 25
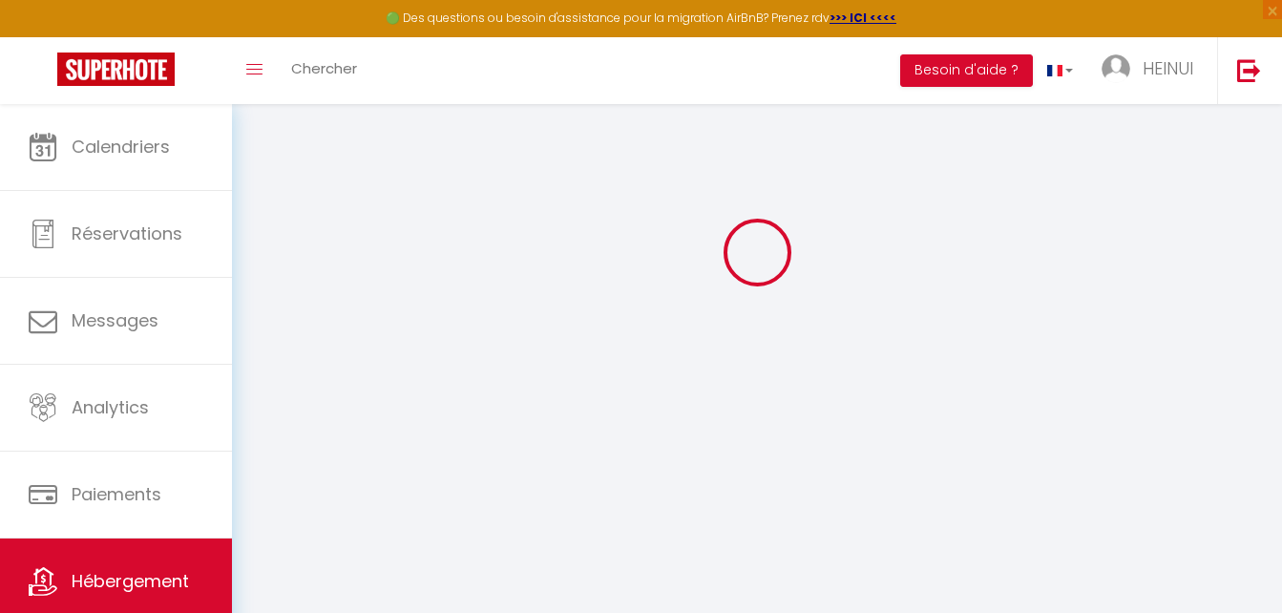
select select
select select "EUR"
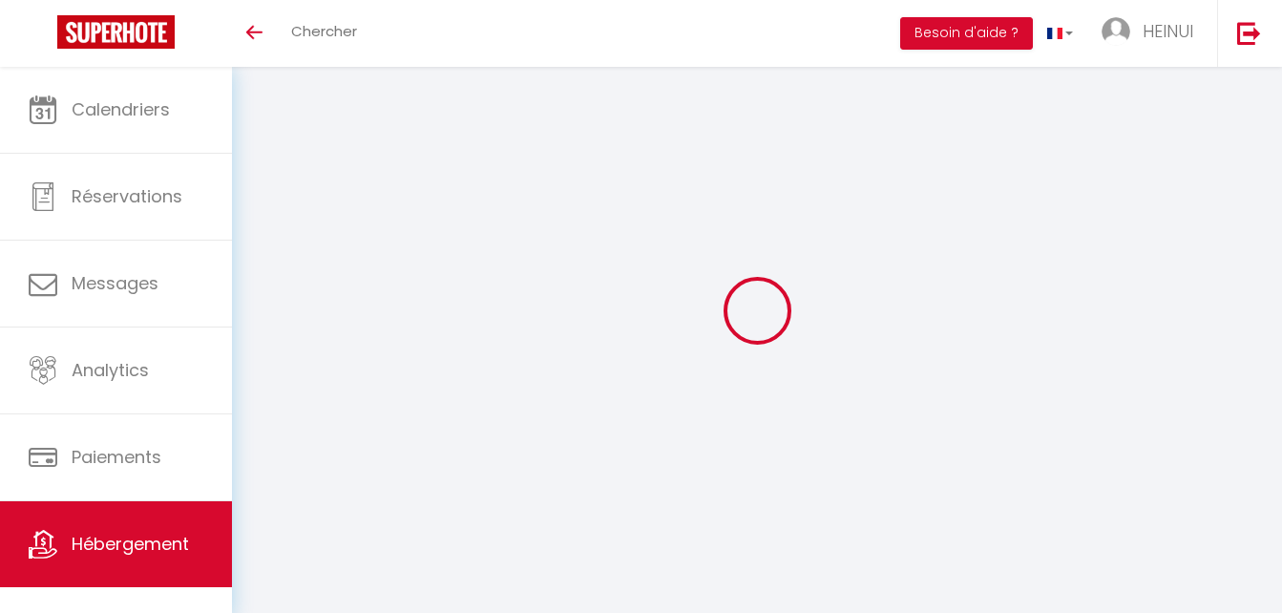
scroll to position [58, 0]
select select
select select "EUR"
